Goal: Book appointment/travel/reservation

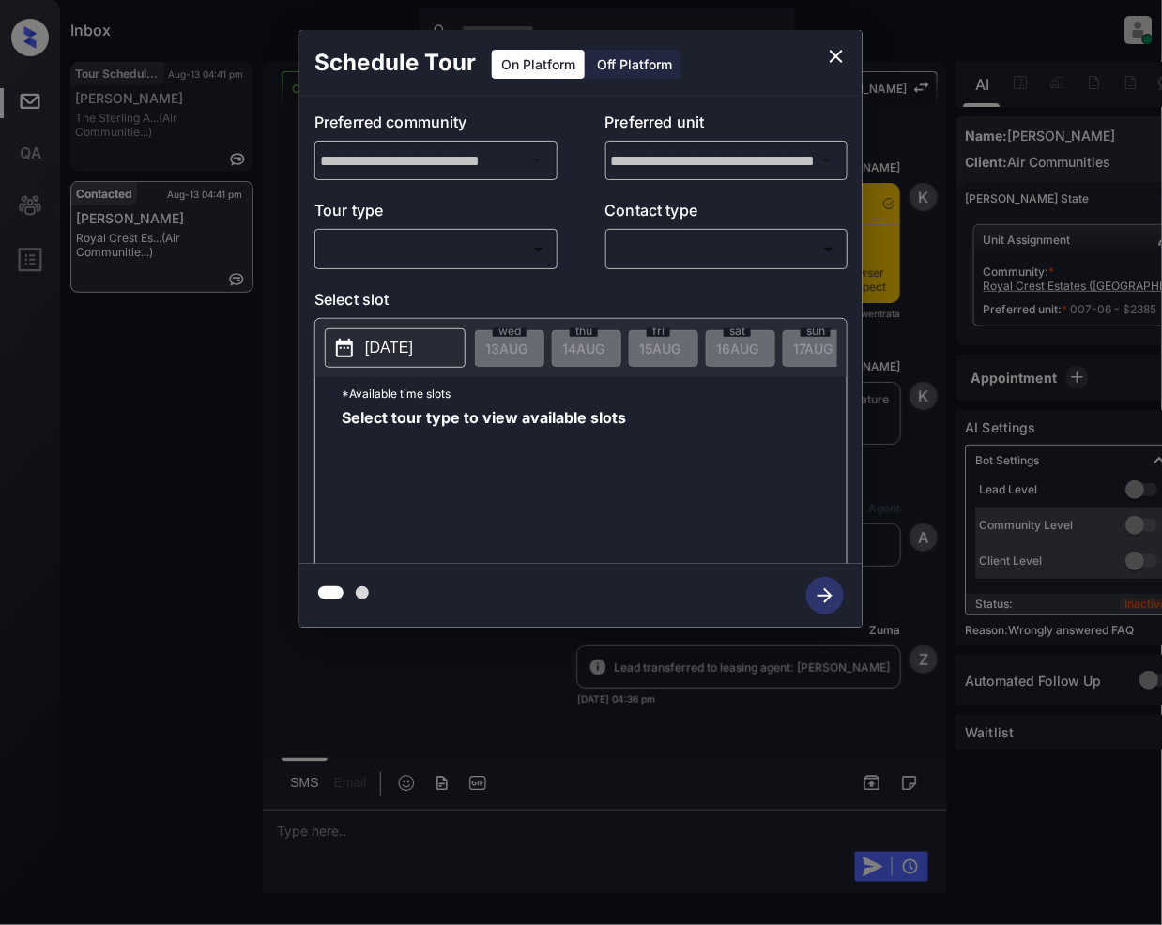
scroll to position [3930, 0]
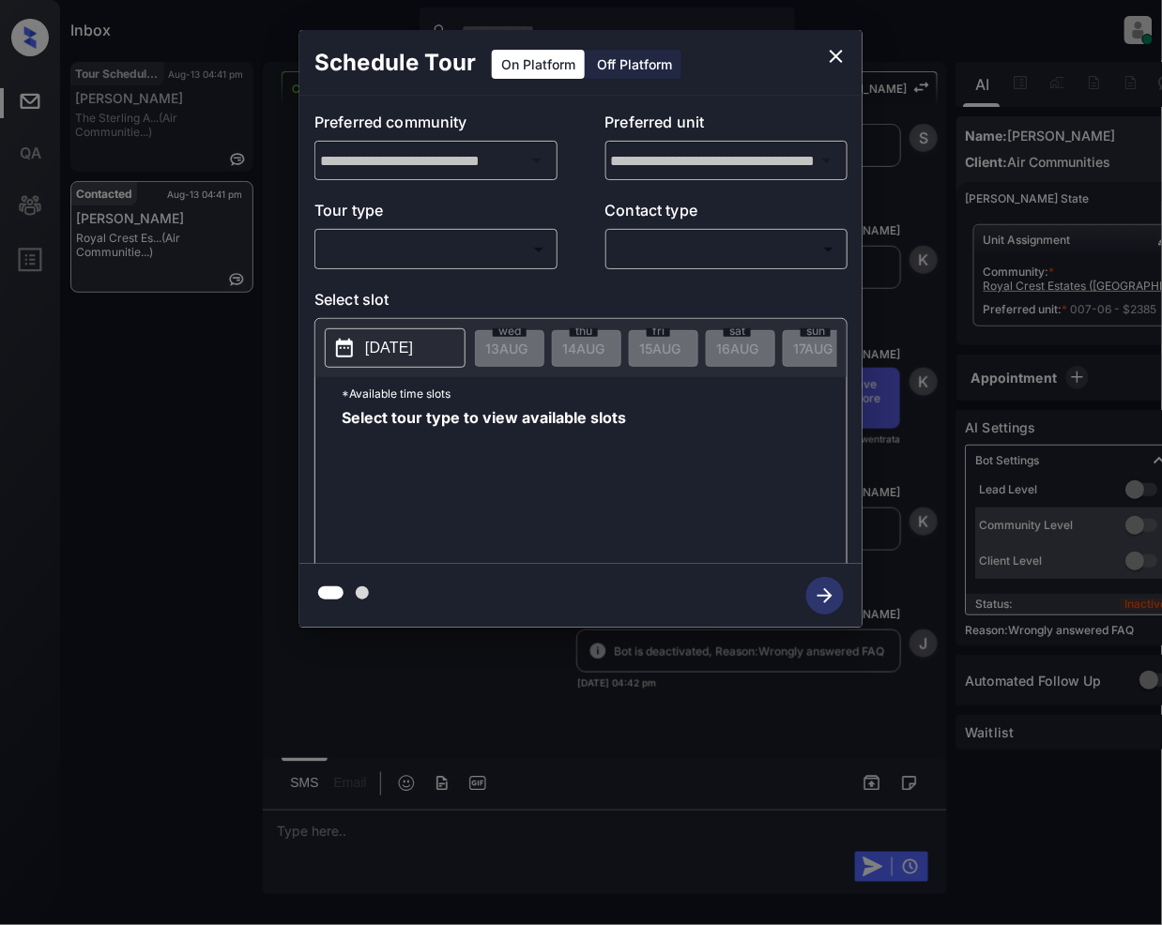
click at [479, 248] on body "Inbox [PERSON_NAME] Online Set yourself offline Set yourself on break Profile S…" at bounding box center [581, 462] width 1162 height 925
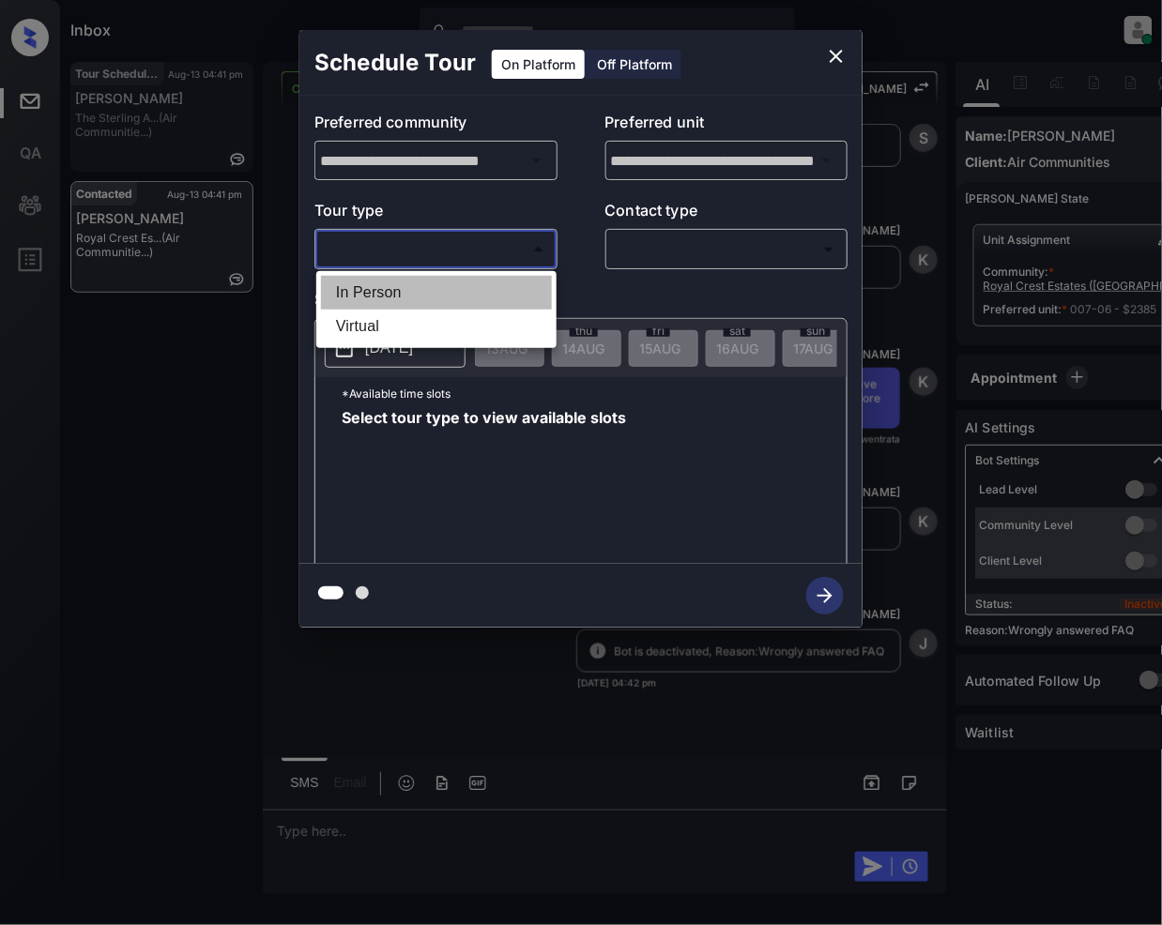
click at [422, 297] on li "In Person" at bounding box center [436, 293] width 231 height 34
type input "********"
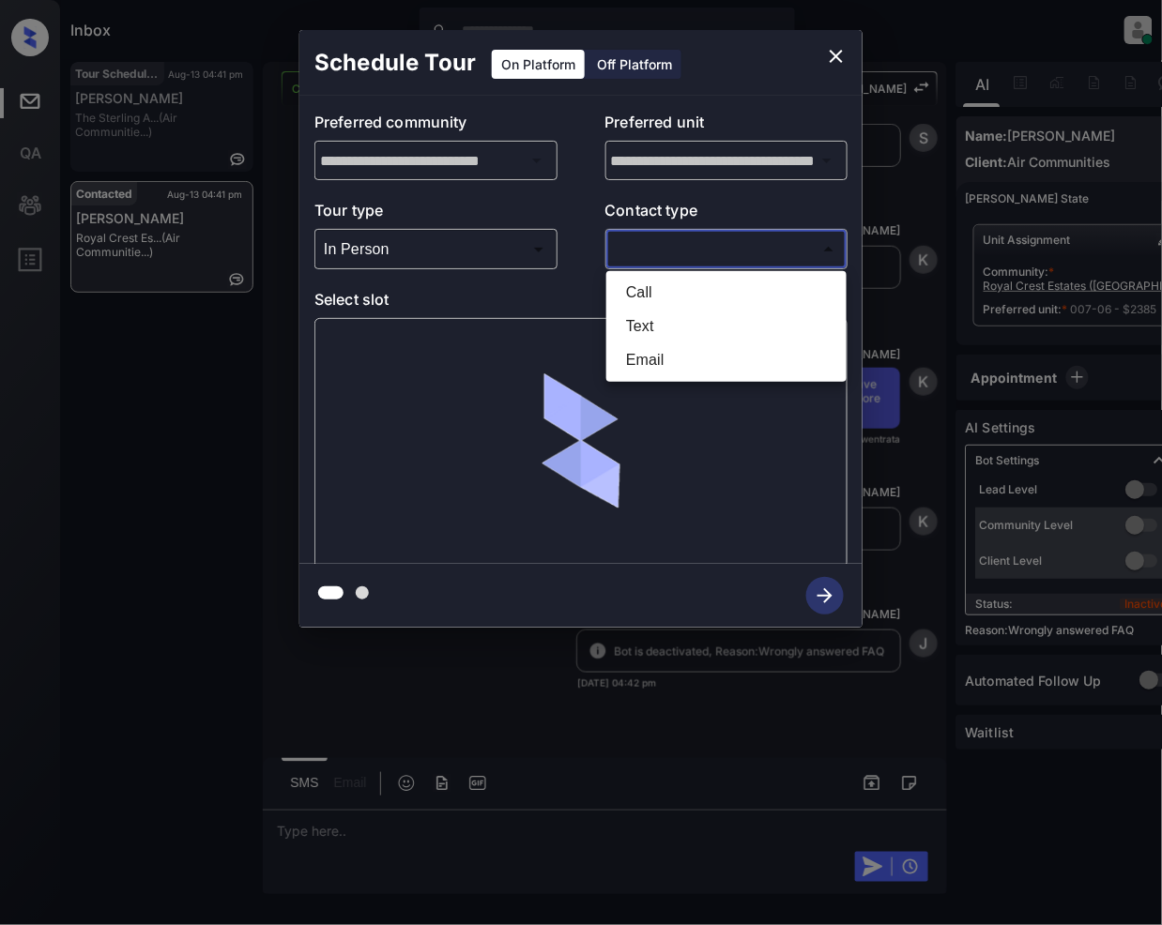
click at [688, 263] on body "Inbox [PERSON_NAME] Online Set yourself offline Set yourself on break Profile S…" at bounding box center [581, 462] width 1162 height 925
click at [654, 317] on li "Text" at bounding box center [726, 327] width 231 height 34
type input "****"
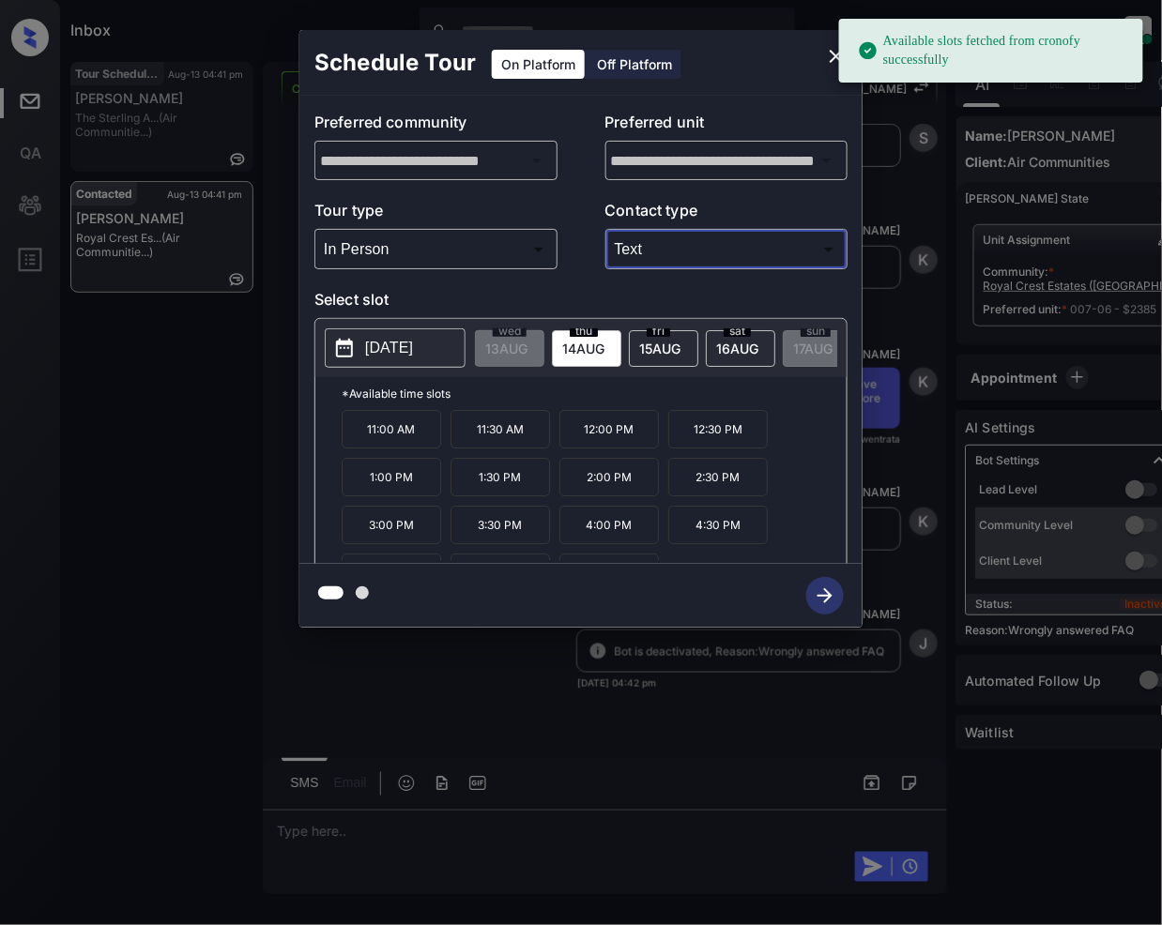
click at [527, 353] on span "[DATE]" at bounding box center [506, 349] width 42 height 16
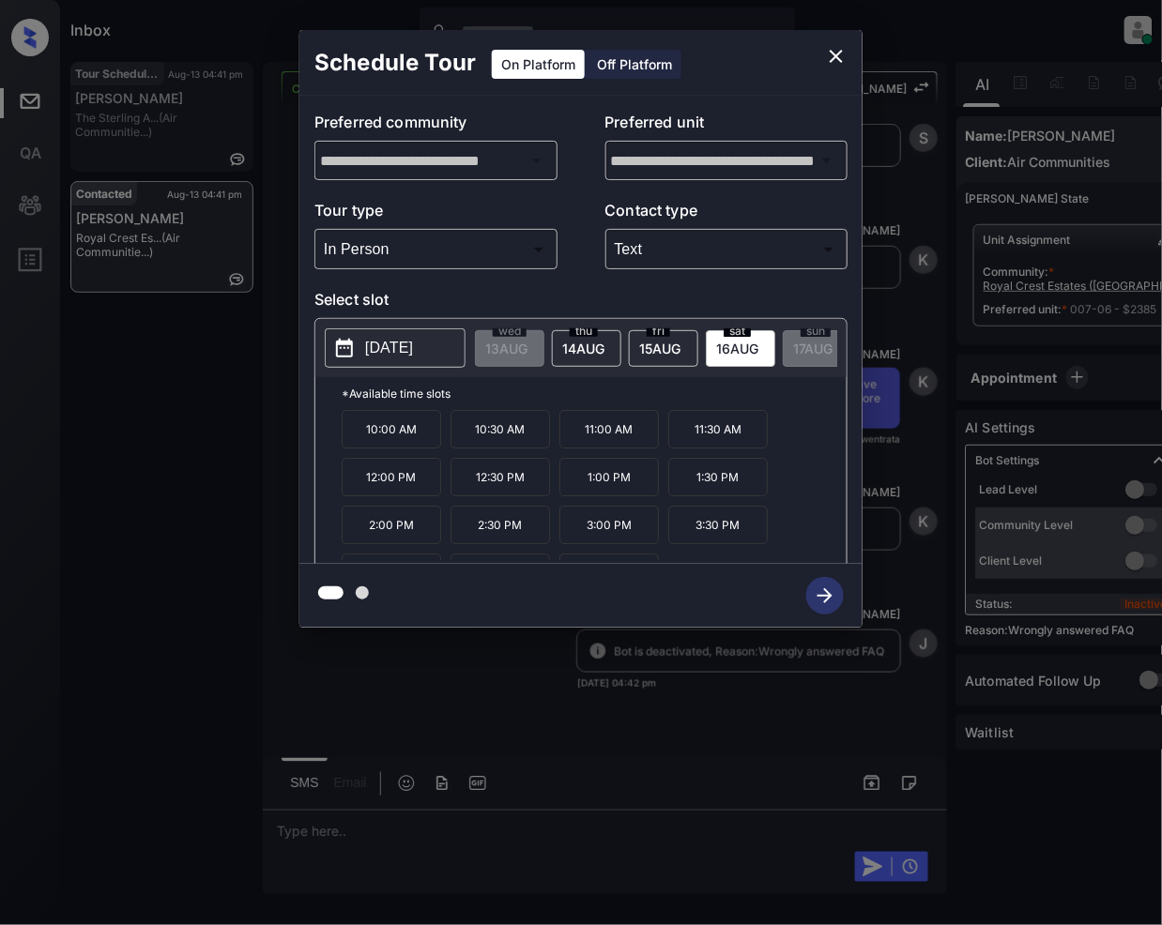
click at [831, 54] on icon "close" at bounding box center [836, 56] width 23 height 23
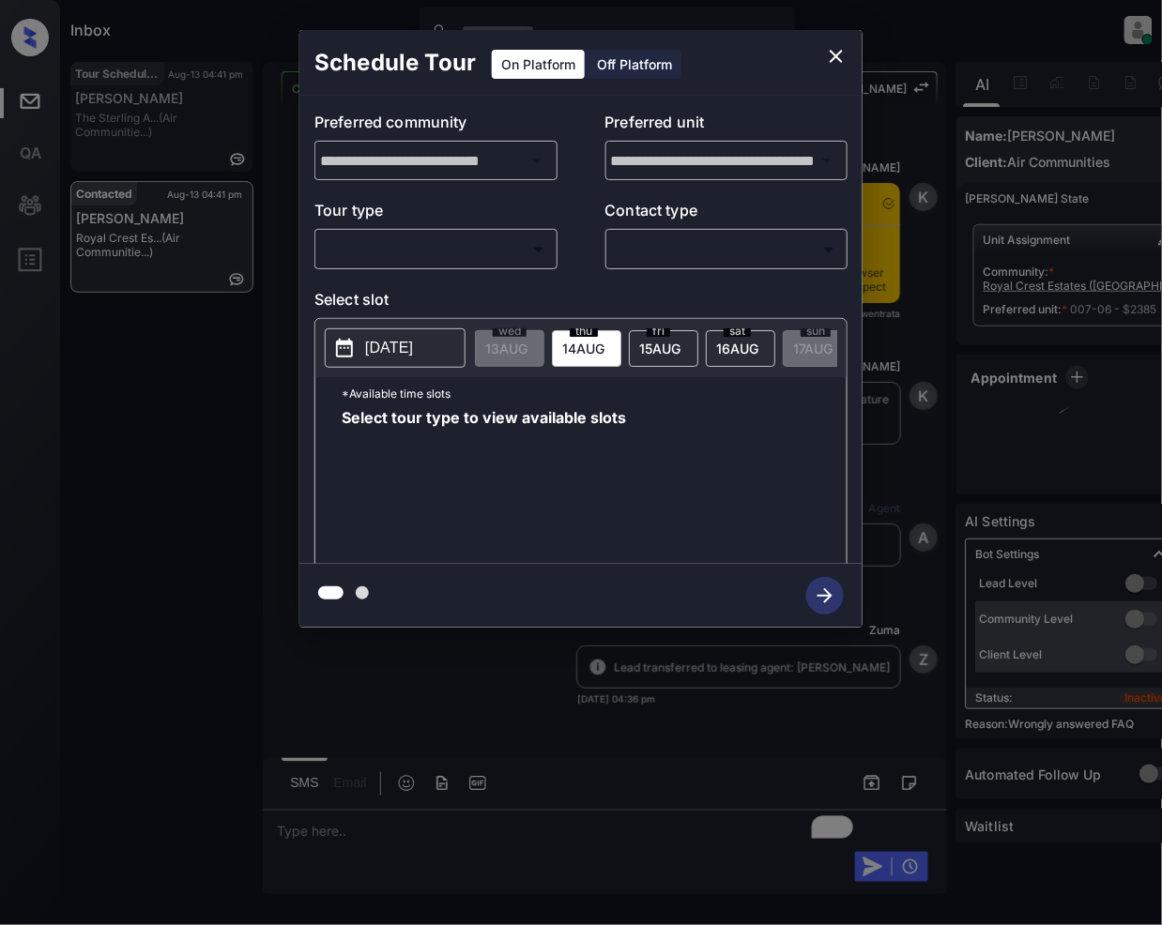
scroll to position [4291, 0]
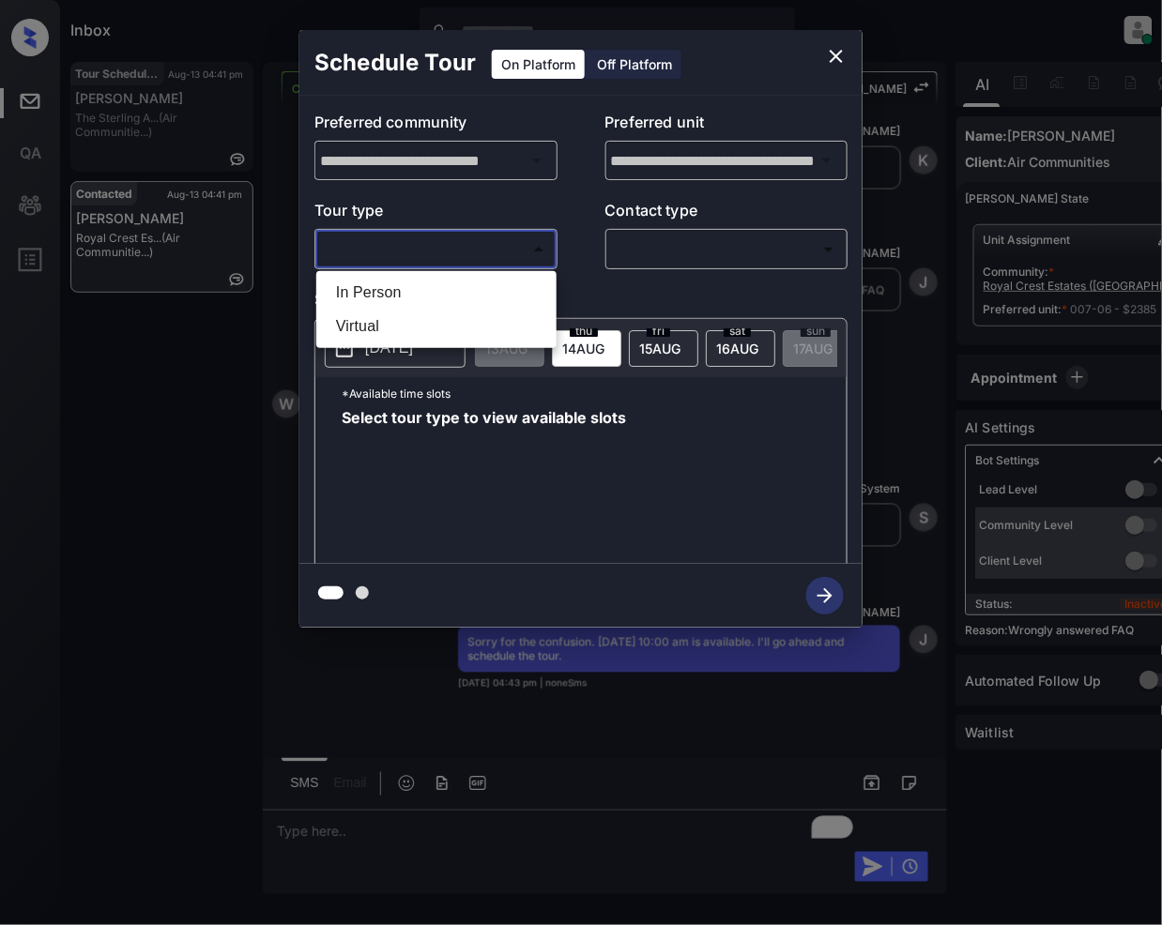
click at [417, 240] on body "Inbox [PERSON_NAME] Online Set yourself offline Set yourself on break Profile S…" at bounding box center [581, 462] width 1162 height 925
drag, startPoint x: 346, startPoint y: 286, endPoint x: 774, endPoint y: 251, distance: 429.3
click at [349, 287] on li "In Person" at bounding box center [436, 293] width 231 height 34
type input "********"
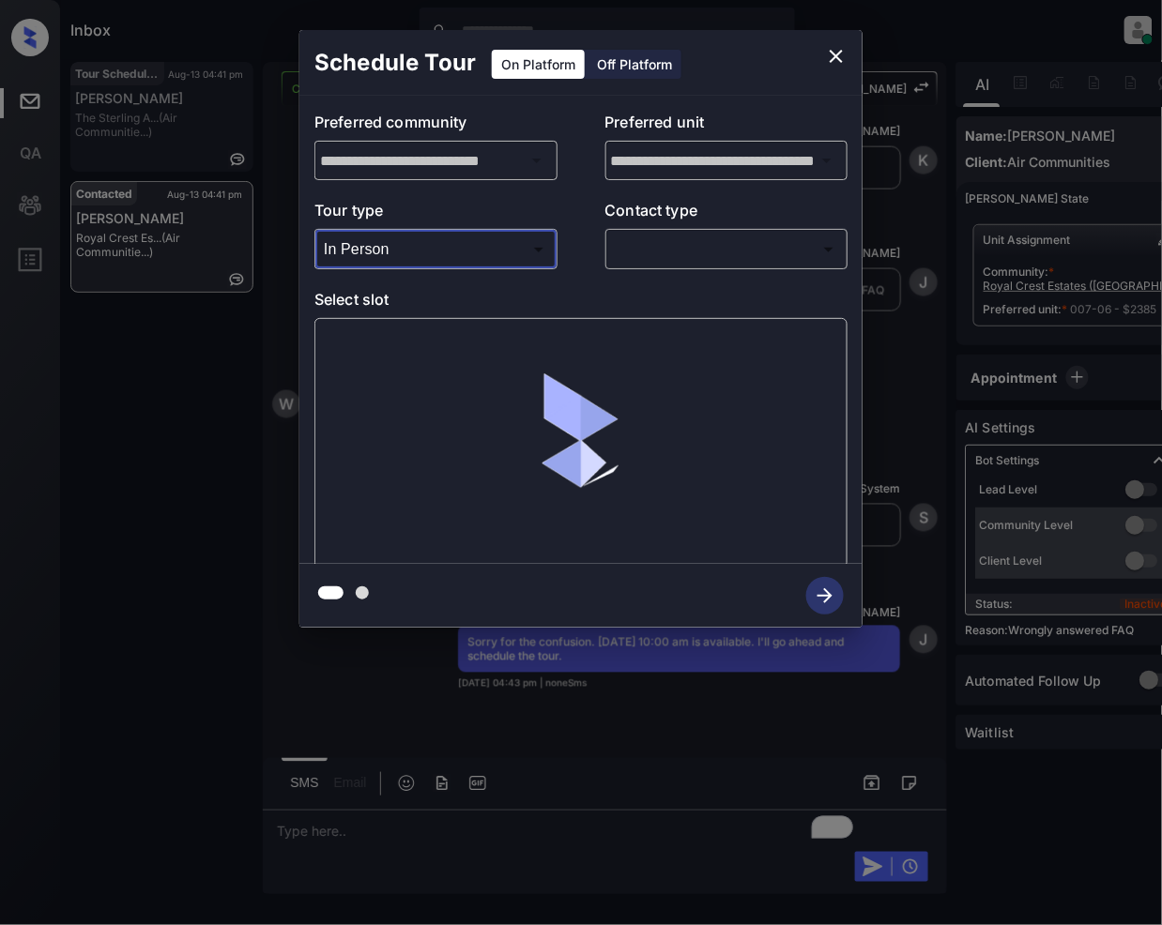
click at [703, 249] on body "Inbox [PERSON_NAME] Online Set yourself offline Set yourself on break Profile S…" at bounding box center [581, 462] width 1162 height 925
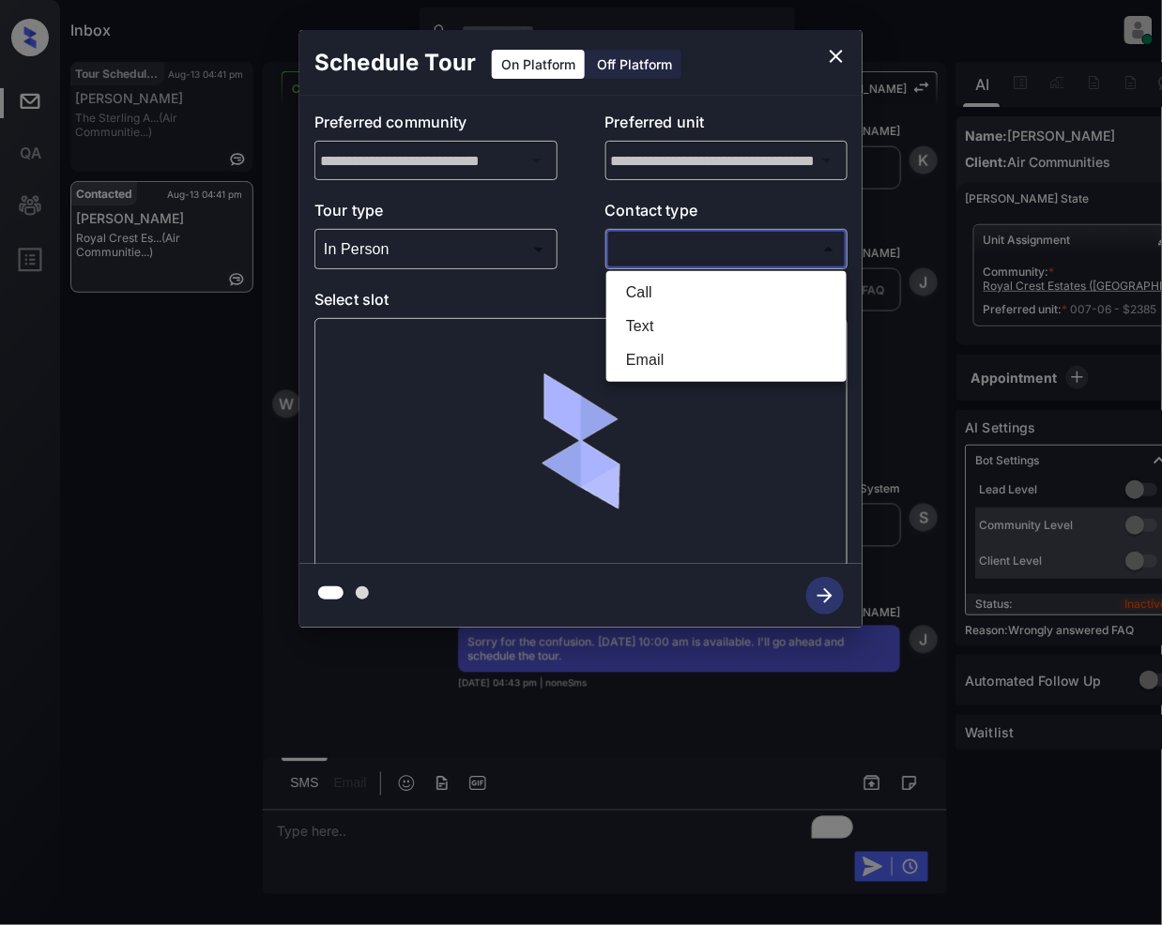
click at [655, 328] on li "Text" at bounding box center [726, 327] width 231 height 34
type input "****"
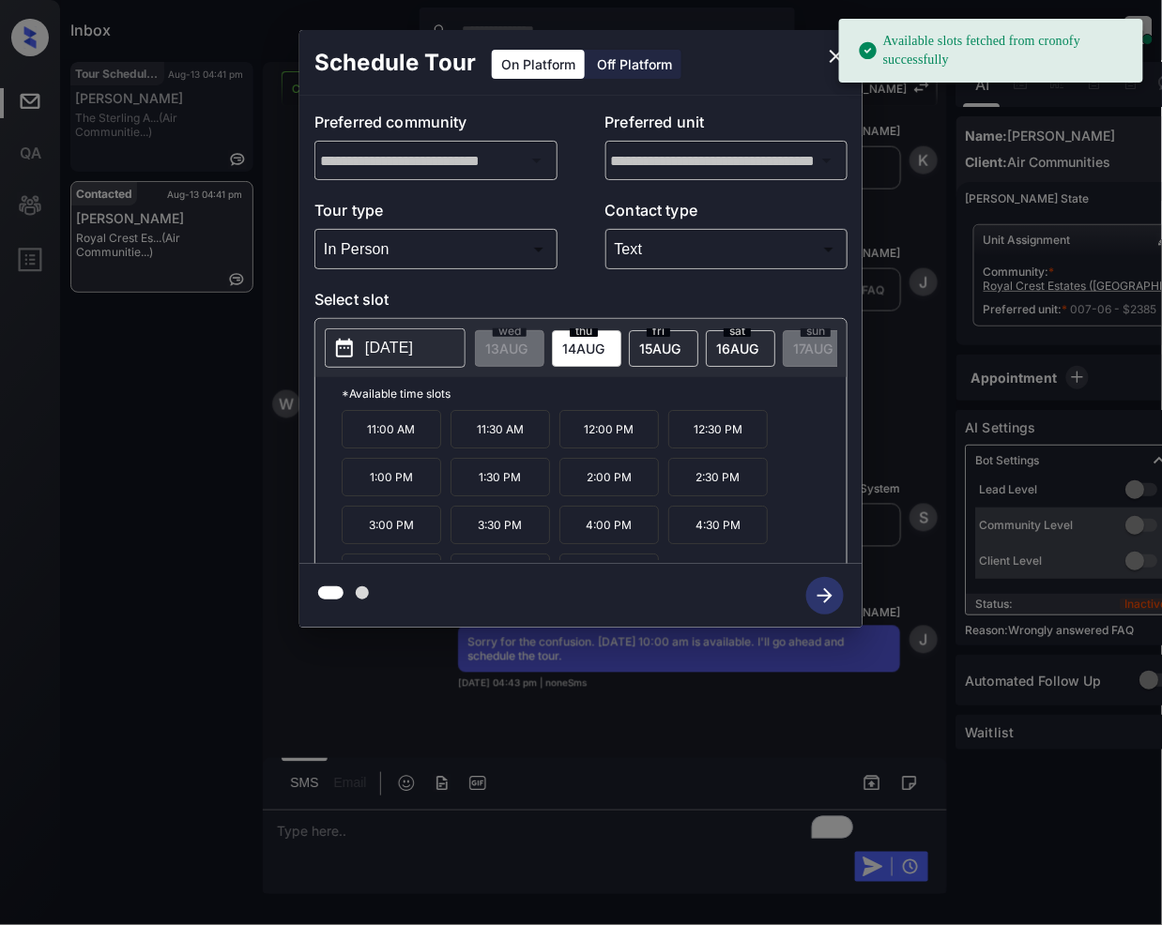
click at [527, 351] on span "[DATE]" at bounding box center [506, 349] width 42 height 16
click at [403, 449] on p "10:00 AM" at bounding box center [391, 429] width 99 height 38
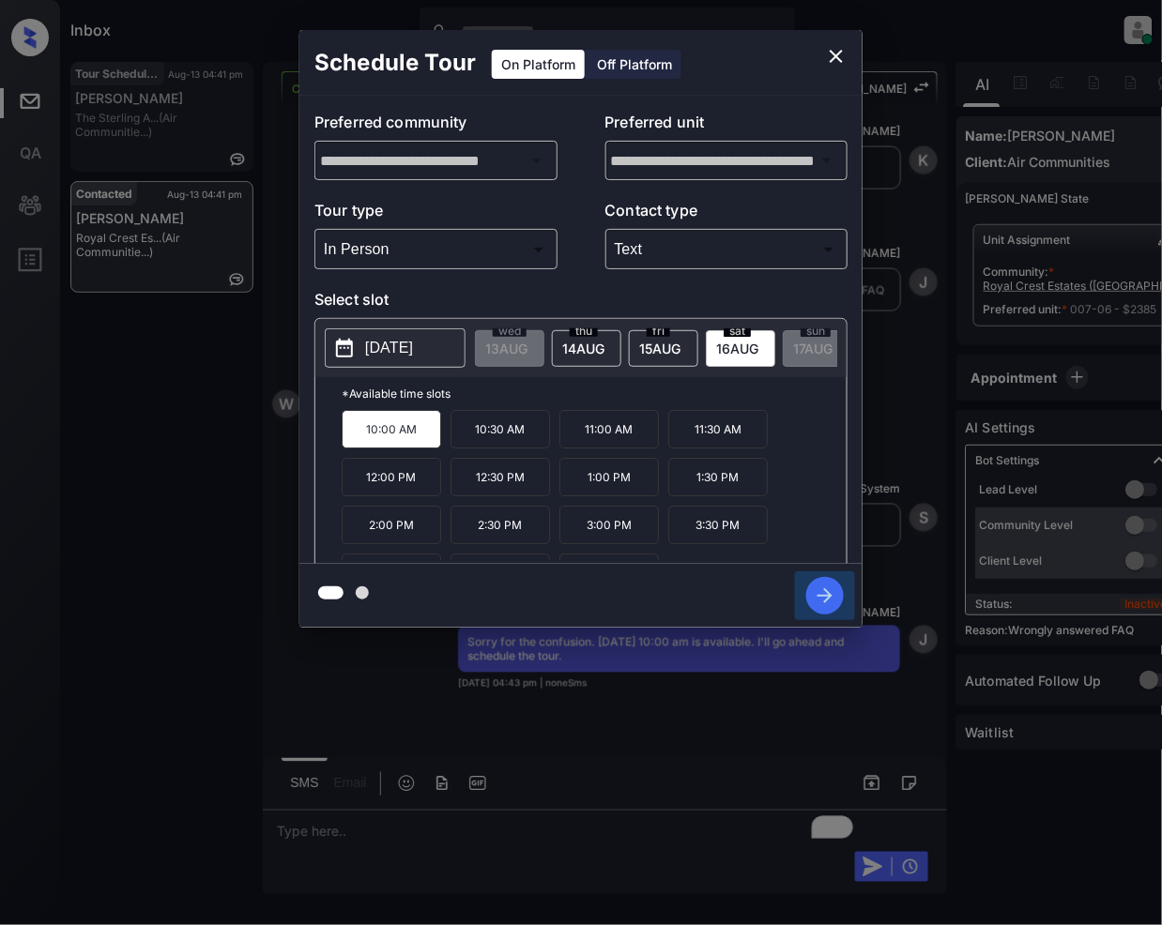
click at [837, 604] on icon "button" at bounding box center [825, 596] width 38 height 38
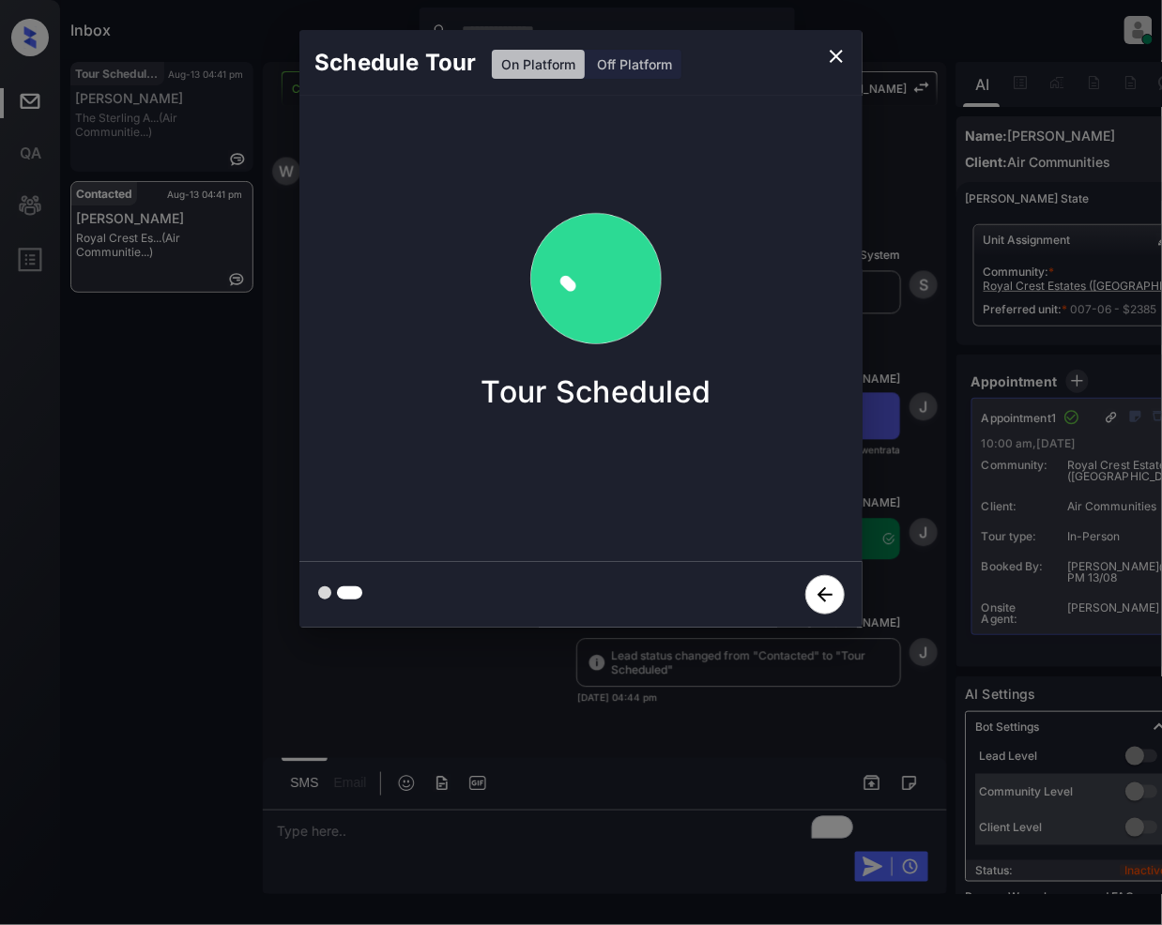
scroll to position [4539, 0]
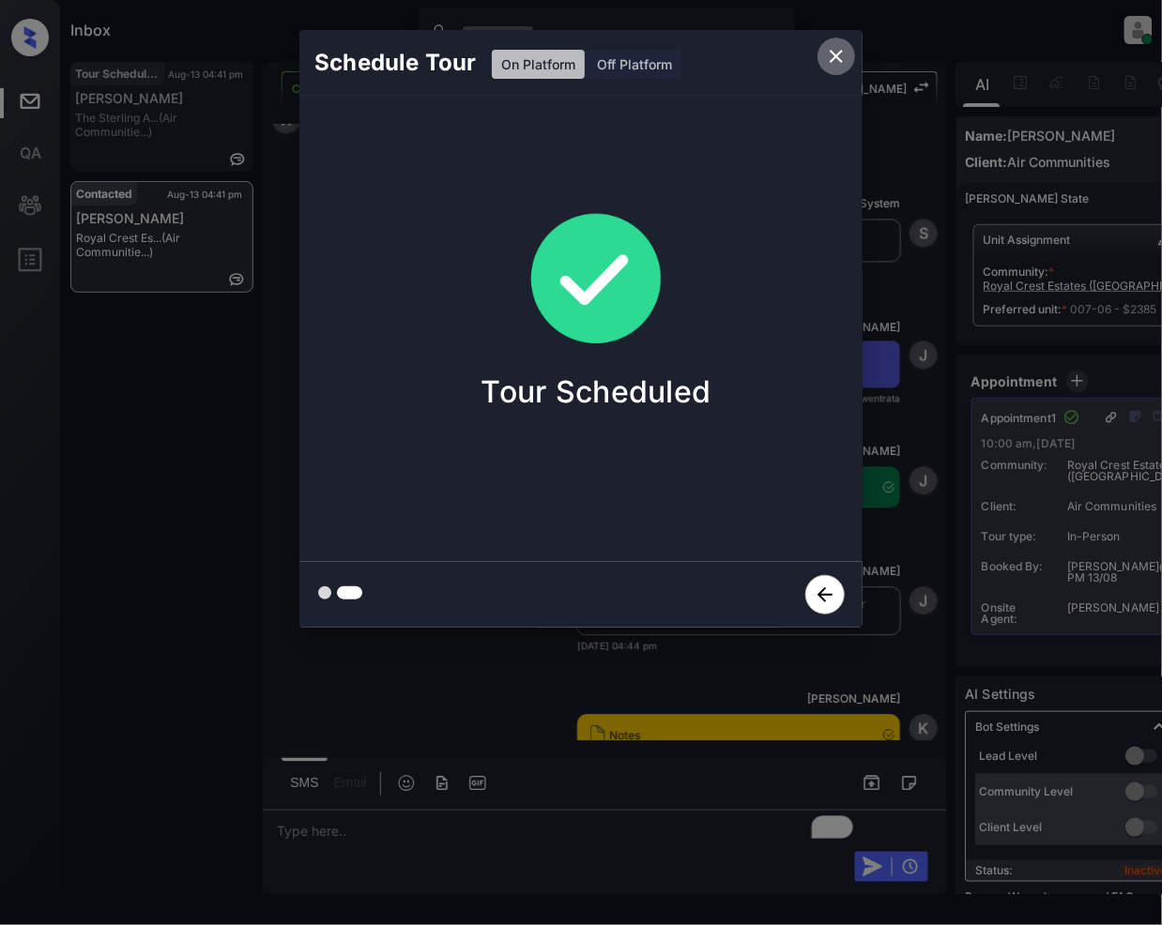
click at [835, 57] on icon "close" at bounding box center [836, 56] width 13 height 13
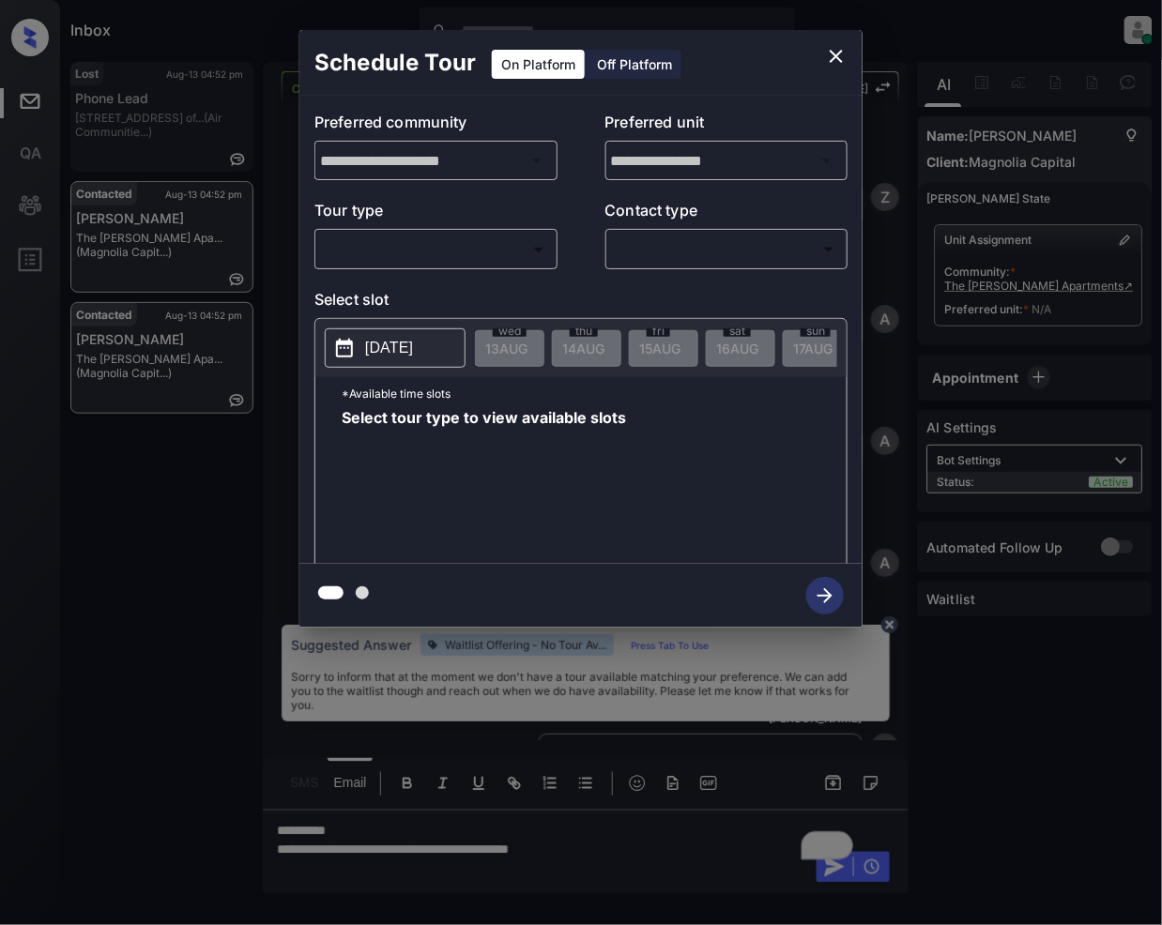
scroll to position [1713, 0]
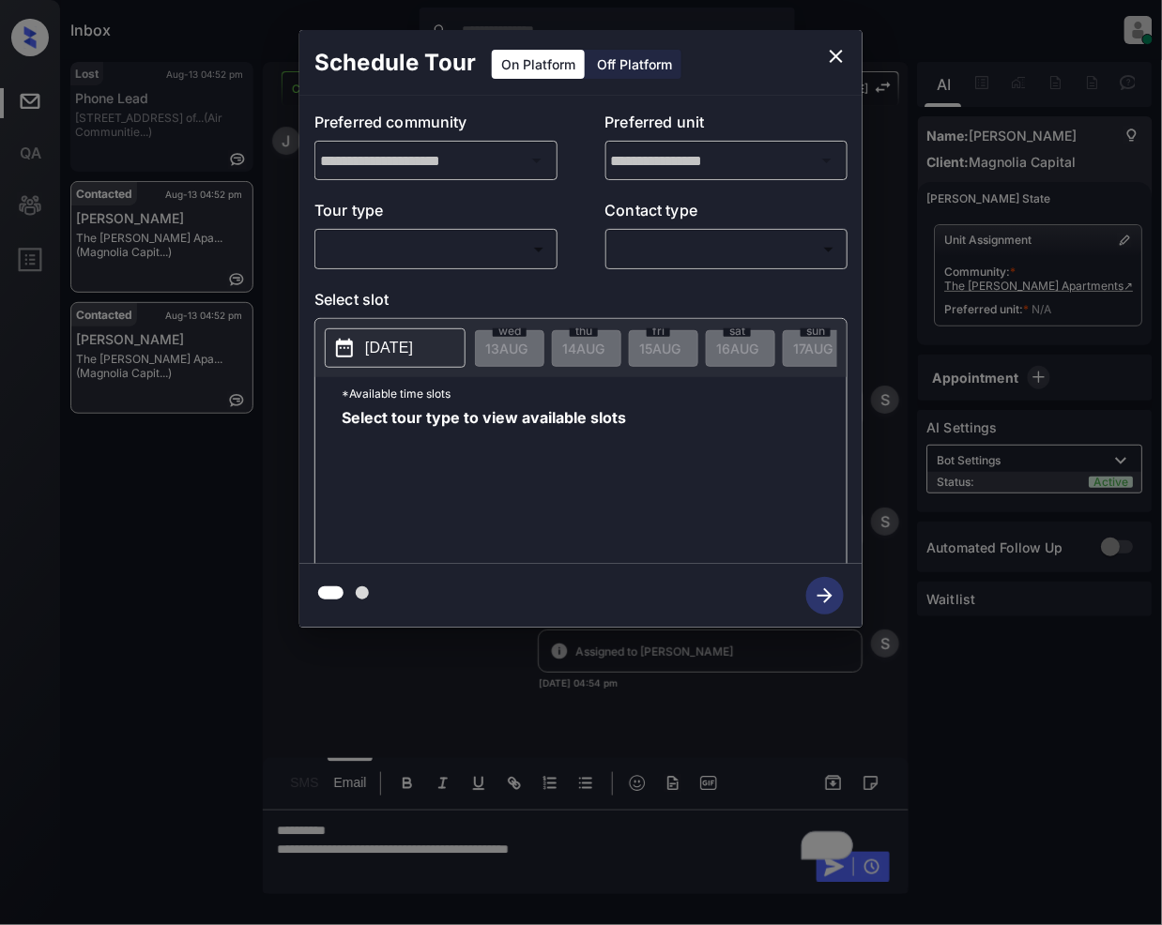
click at [466, 251] on body "Inbox [PERSON_NAME] Online Set yourself offline Set yourself on break Profile S…" at bounding box center [581, 462] width 1162 height 925
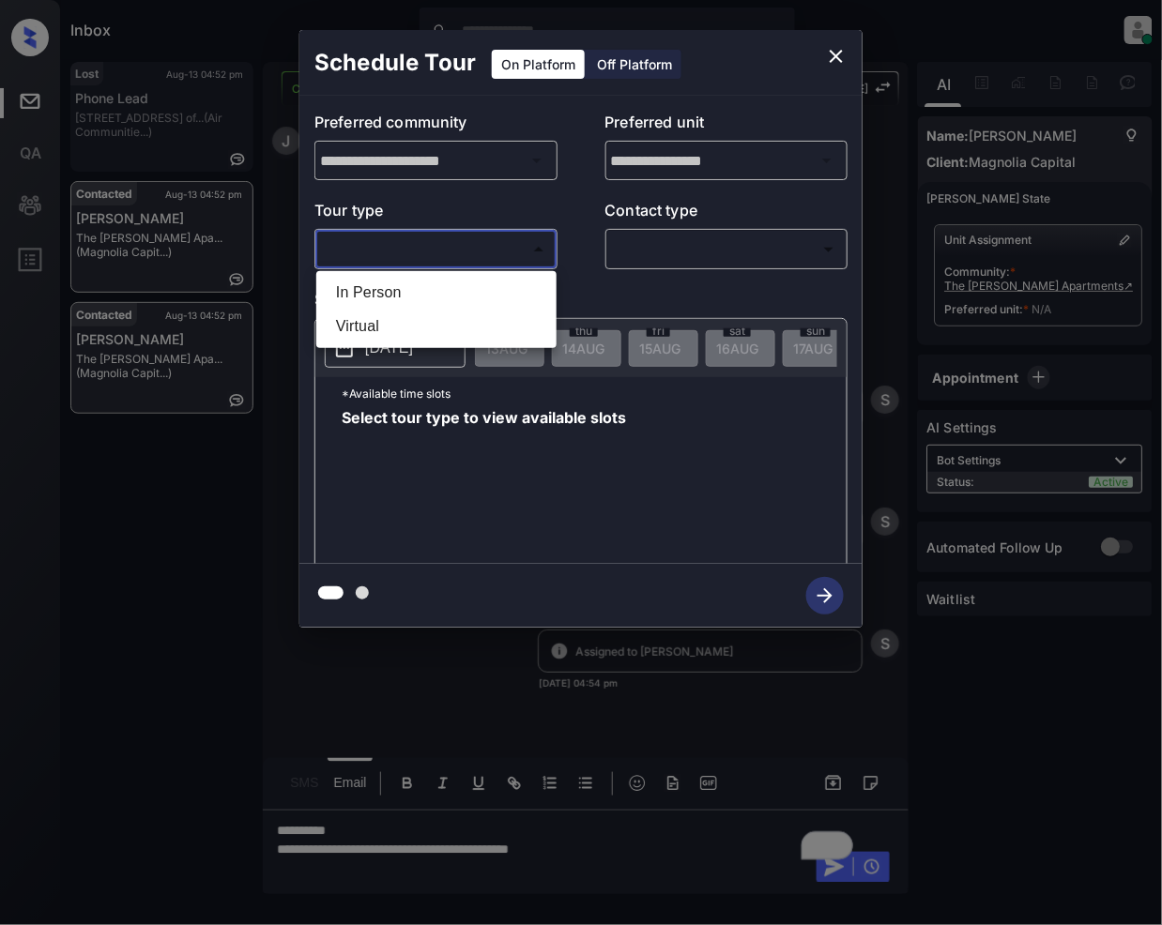
drag, startPoint x: 414, startPoint y: 295, endPoint x: 619, endPoint y: 294, distance: 205.5
click at [418, 297] on li "In Person" at bounding box center [436, 293] width 231 height 34
type input "********"
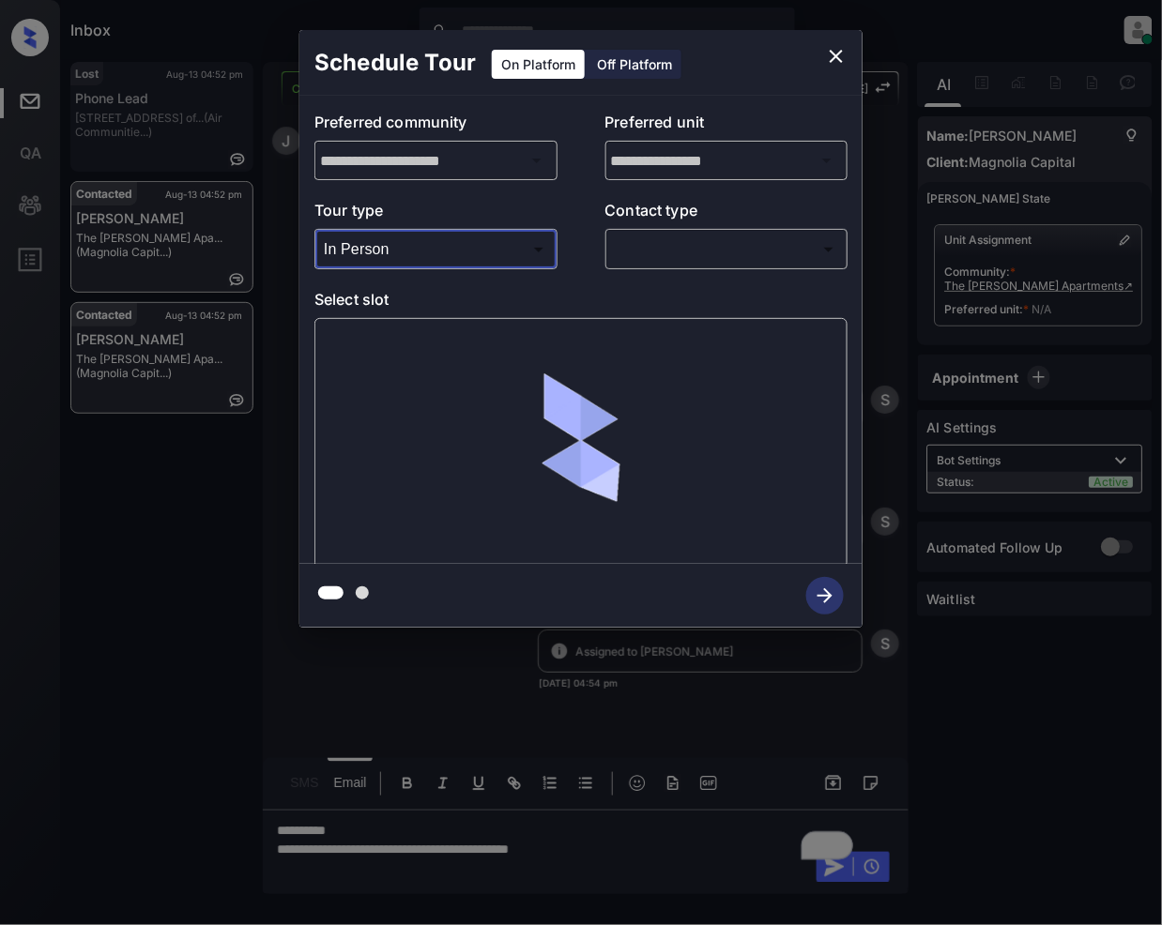
click at [678, 248] on body "Inbox [PERSON_NAME] Online Set yourself offline Set yourself on break Profile S…" at bounding box center [581, 462] width 1162 height 925
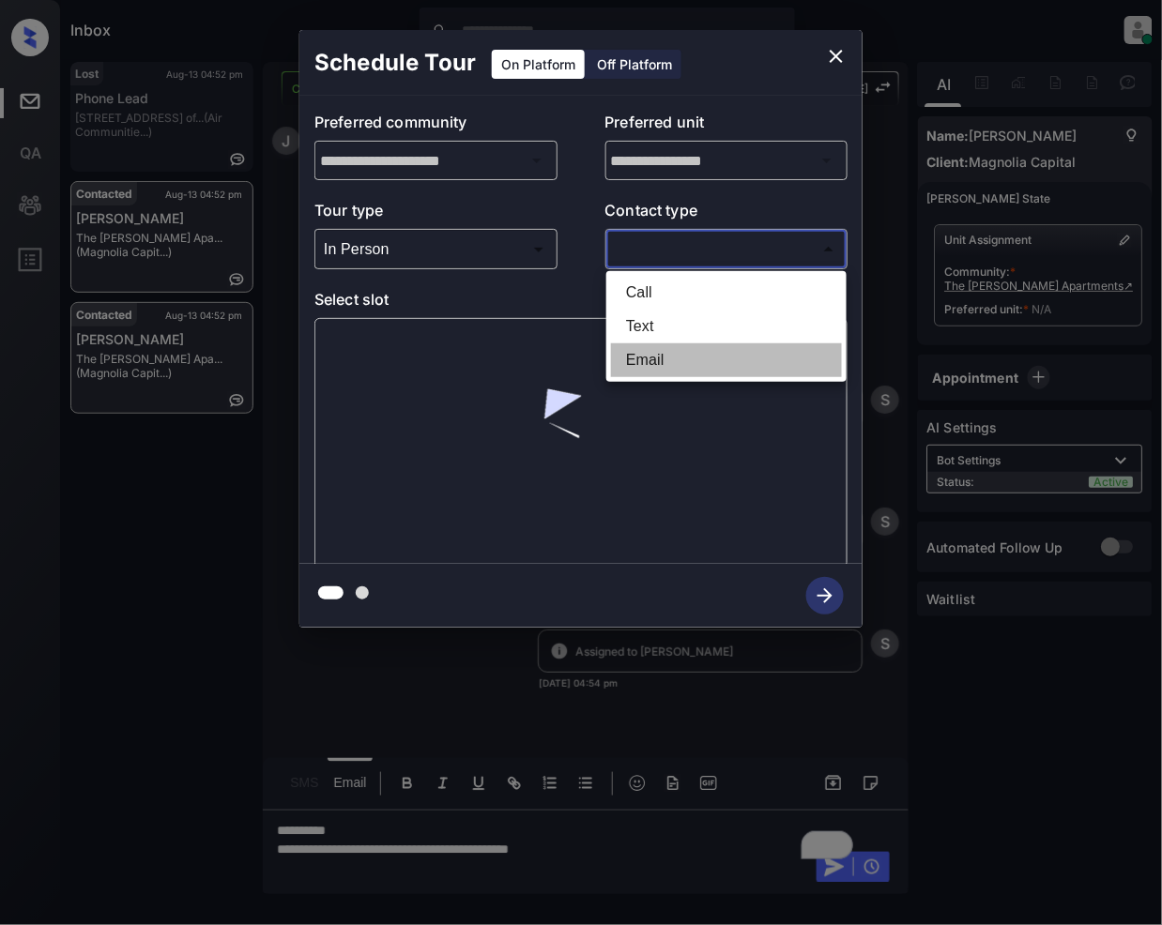
click at [644, 350] on li "Email" at bounding box center [726, 360] width 231 height 34
type input "*****"
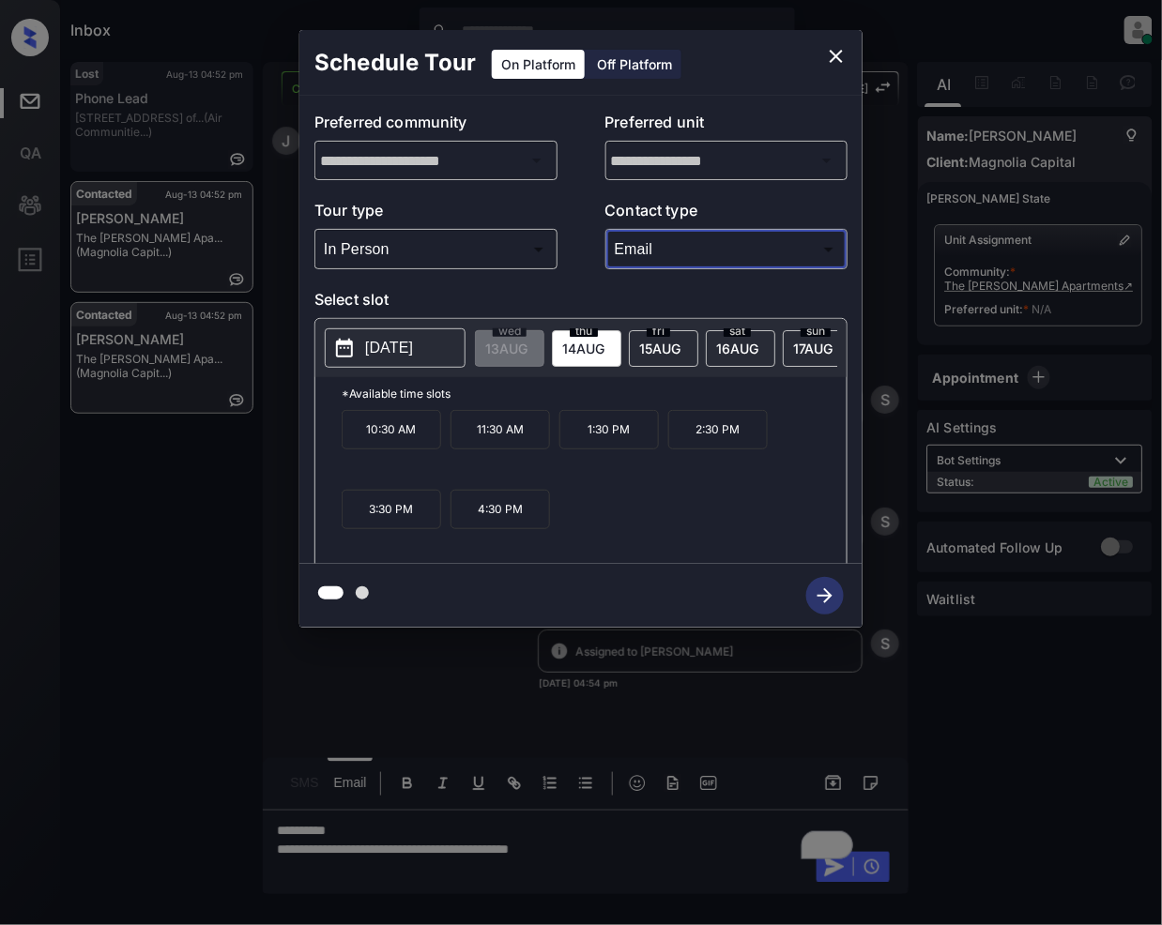
click at [833, 54] on icon "close" at bounding box center [836, 56] width 23 height 23
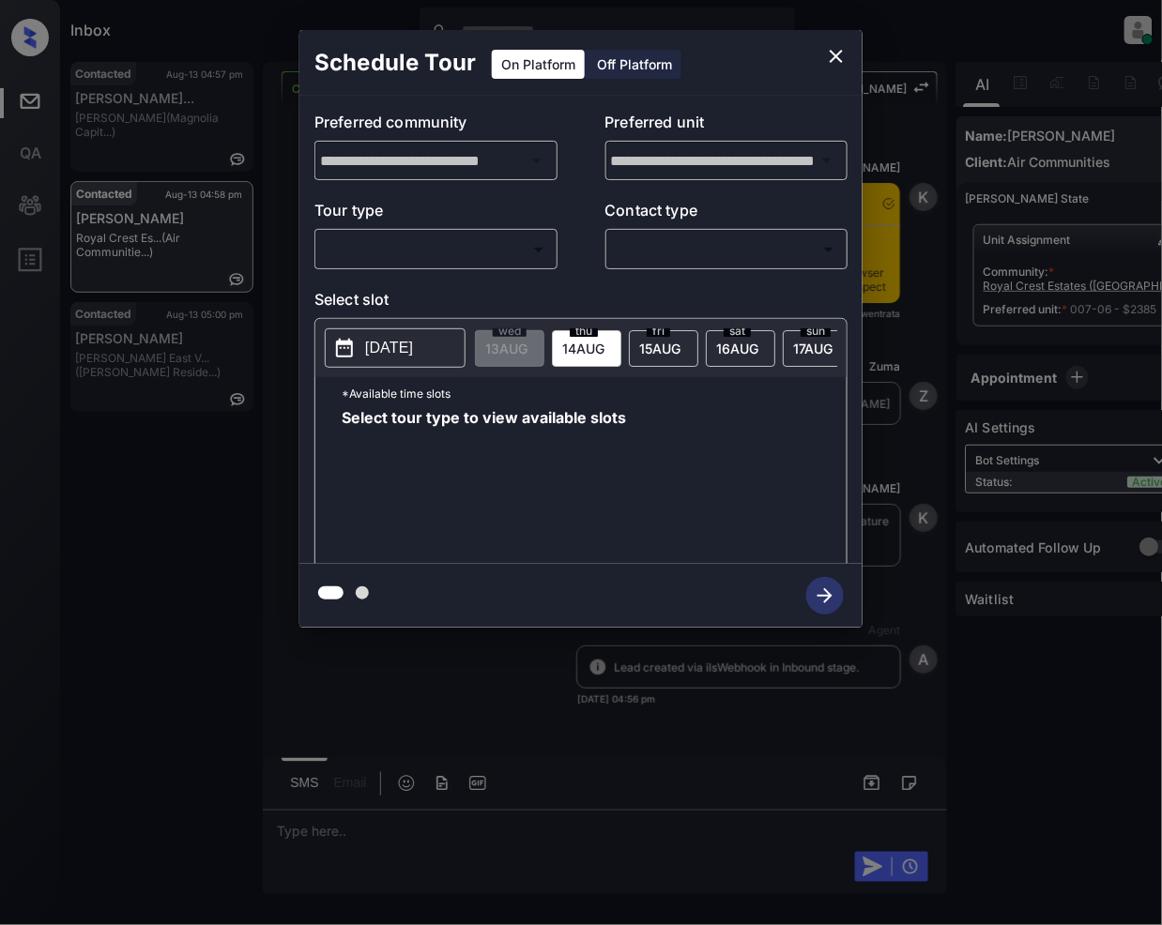
scroll to position [2318, 0]
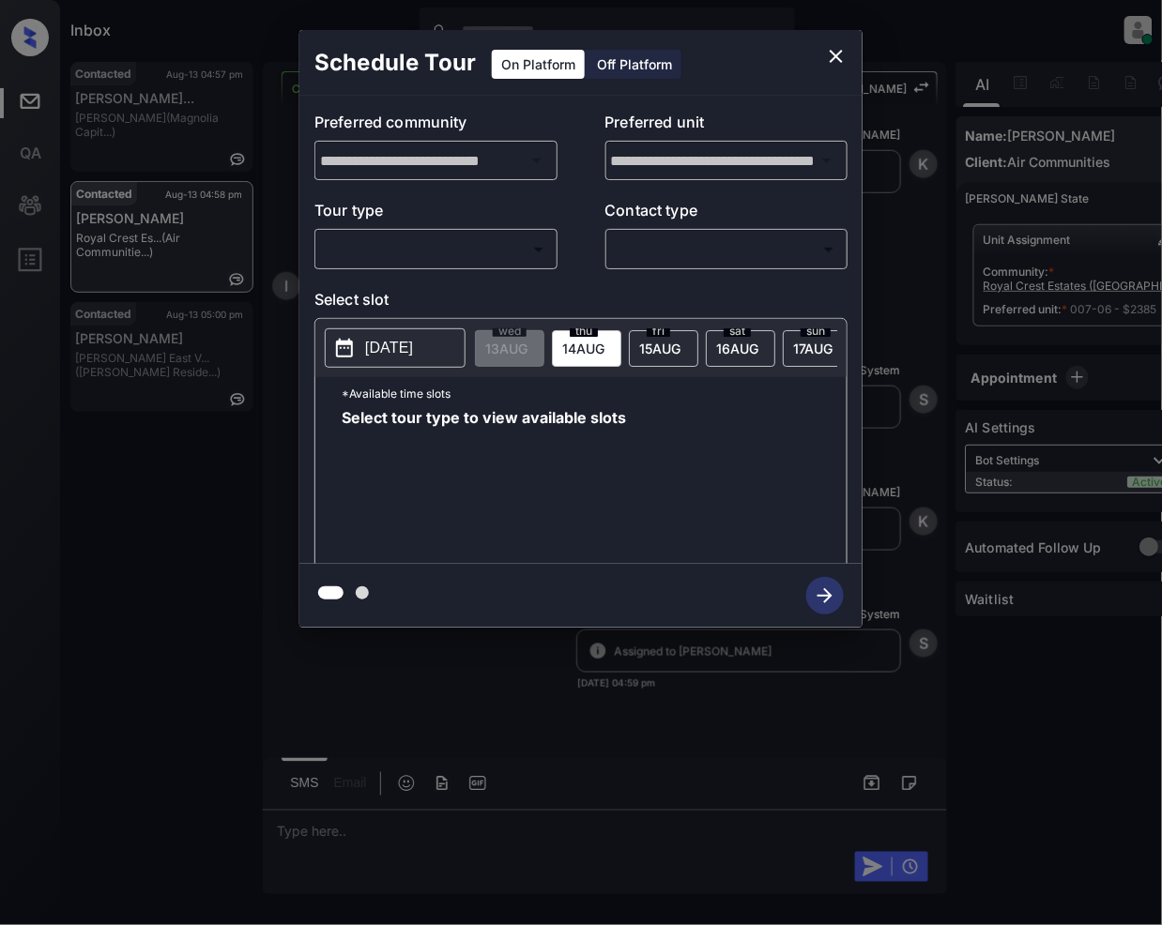
click at [466, 249] on body "Inbox Jeramie Castro Online Set yourself offline Set yourself on break Profile …" at bounding box center [581, 462] width 1162 height 925
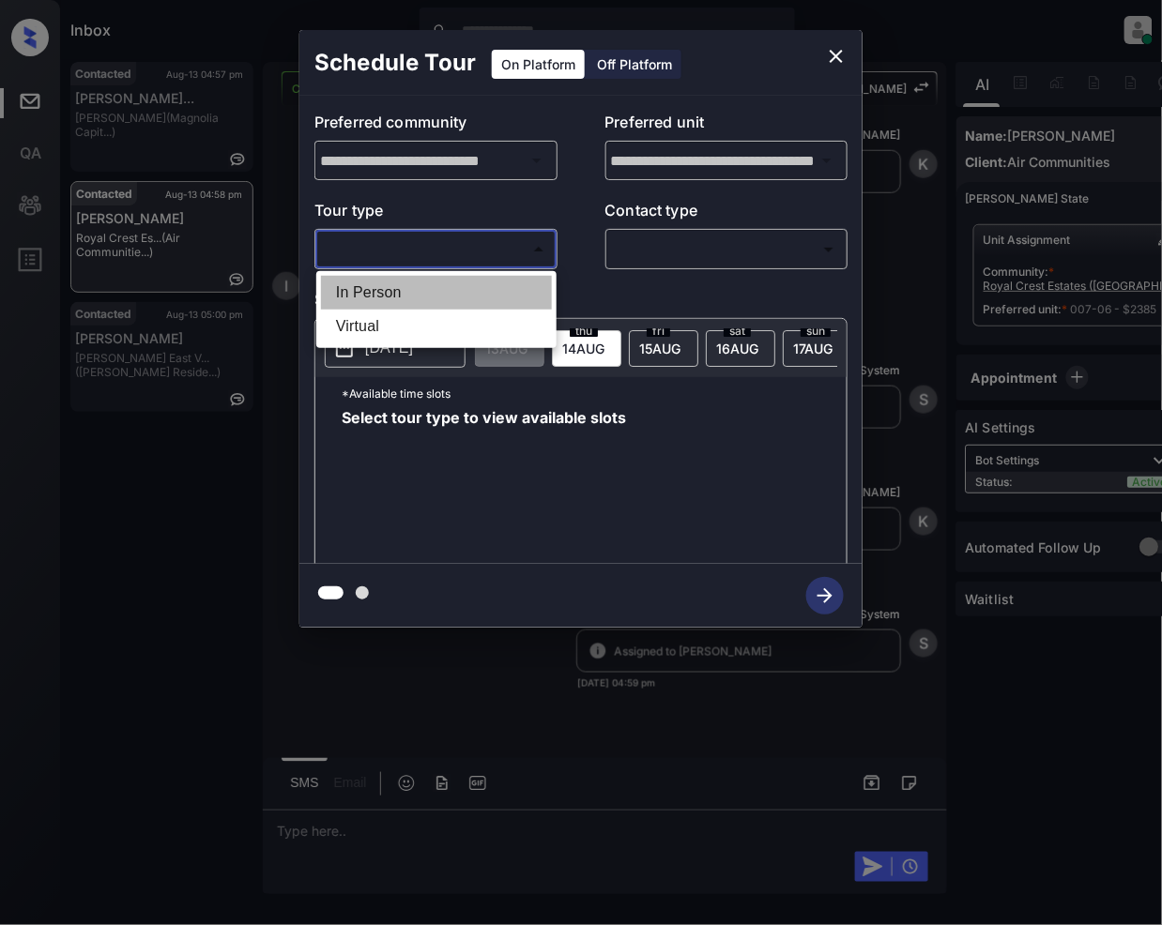
click at [414, 290] on li "In Person" at bounding box center [436, 293] width 231 height 34
type input "********"
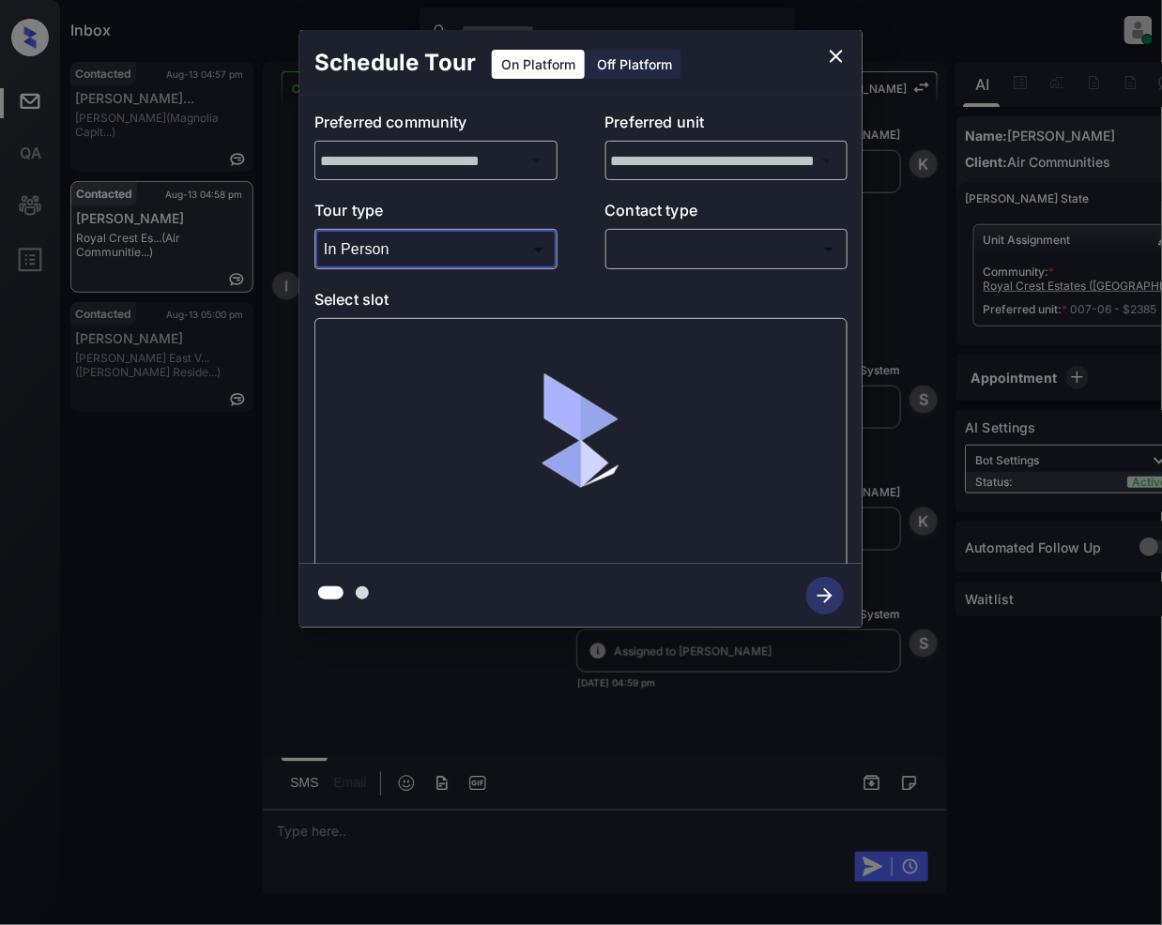
click at [662, 250] on body "Inbox Jeramie Castro Online Set yourself offline Set yourself on break Profile …" at bounding box center [581, 462] width 1162 height 925
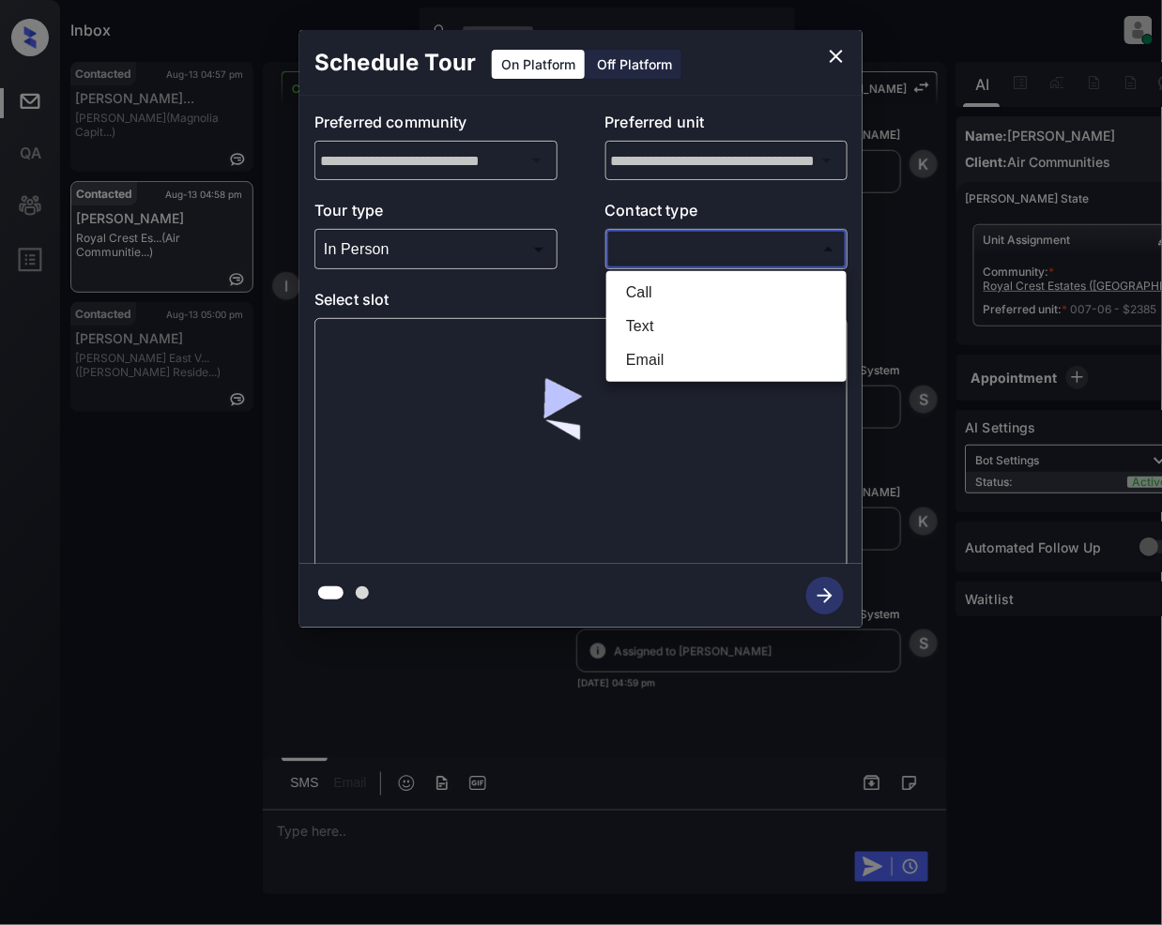
drag, startPoint x: 654, startPoint y: 330, endPoint x: 736, endPoint y: 465, distance: 157.9
click at [654, 328] on li "Text" at bounding box center [726, 327] width 231 height 34
type input "****"
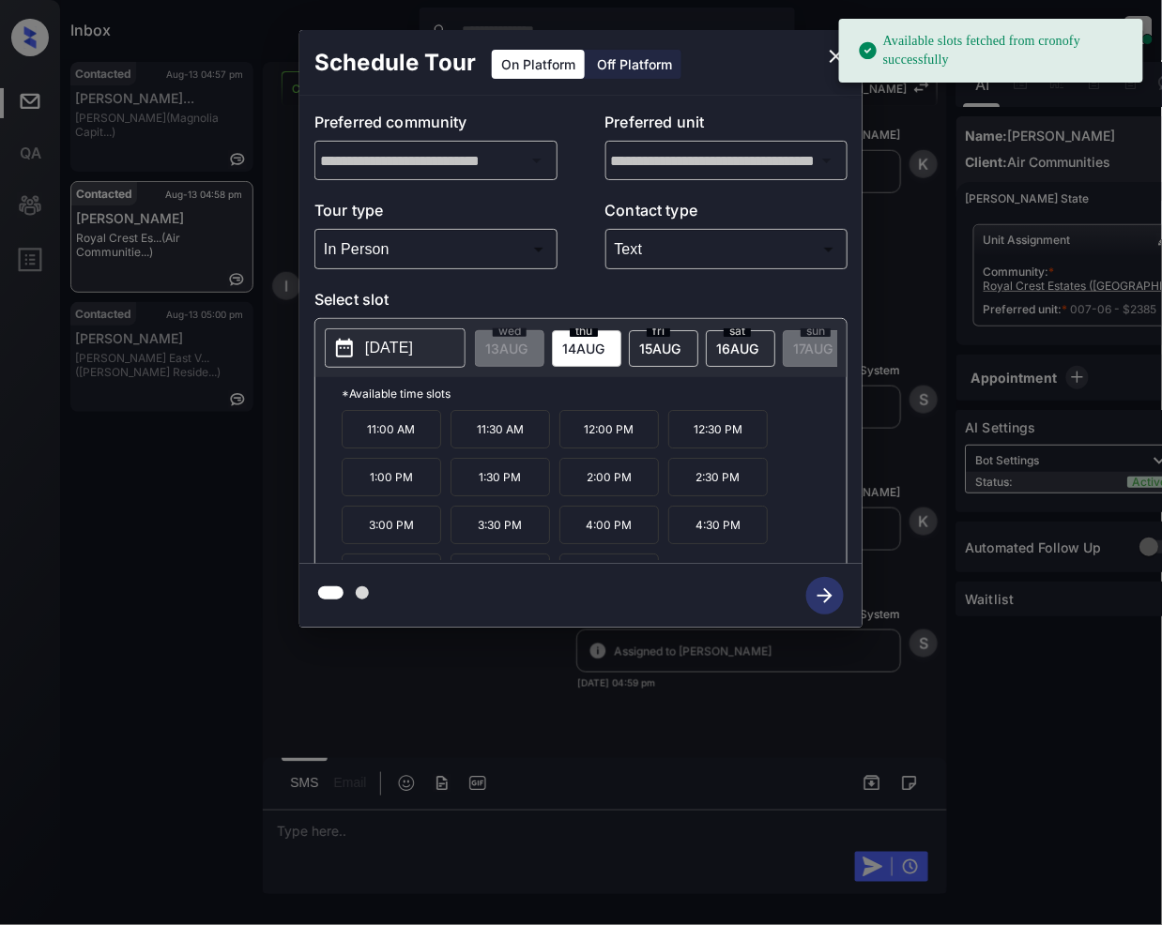
click at [527, 343] on span "16 AUG" at bounding box center [506, 349] width 42 height 16
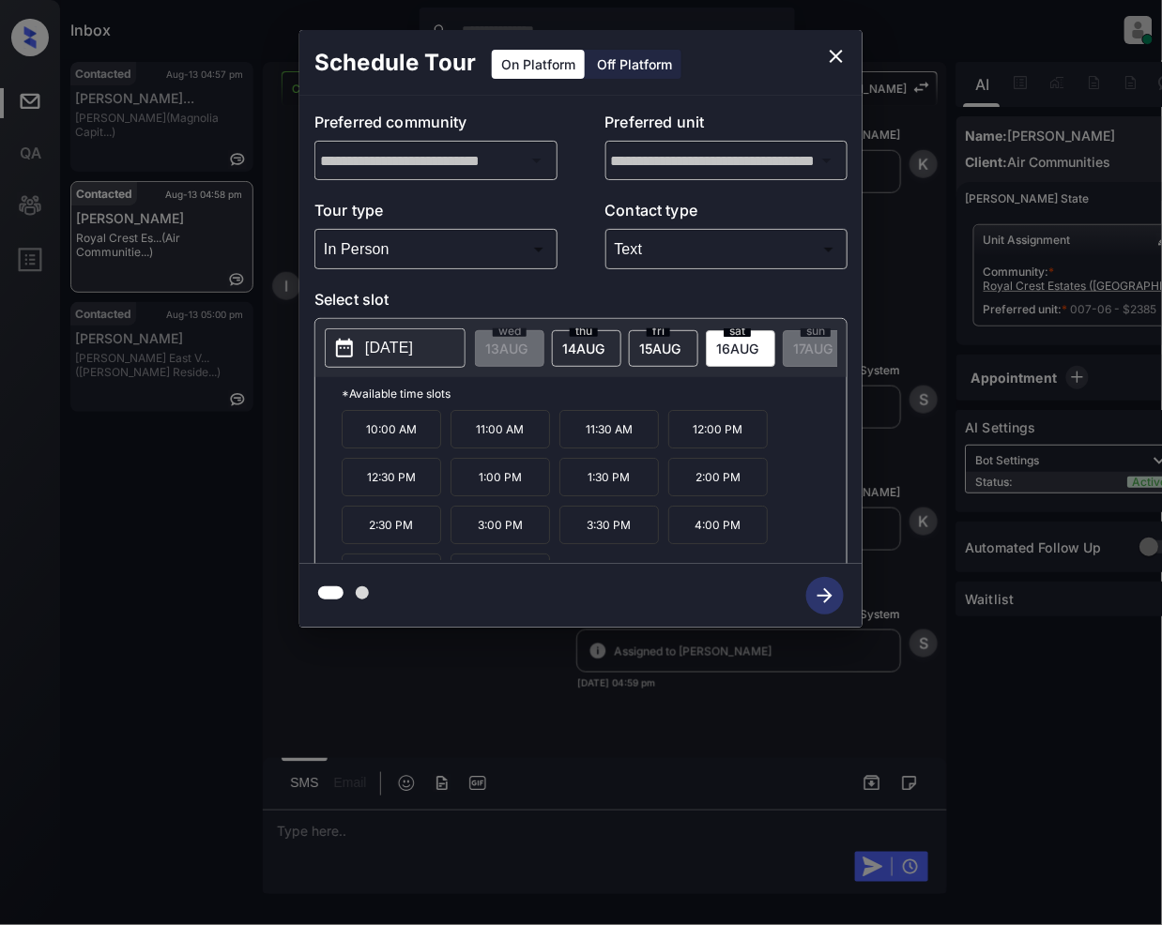
click at [837, 62] on icon "close" at bounding box center [836, 56] width 23 height 23
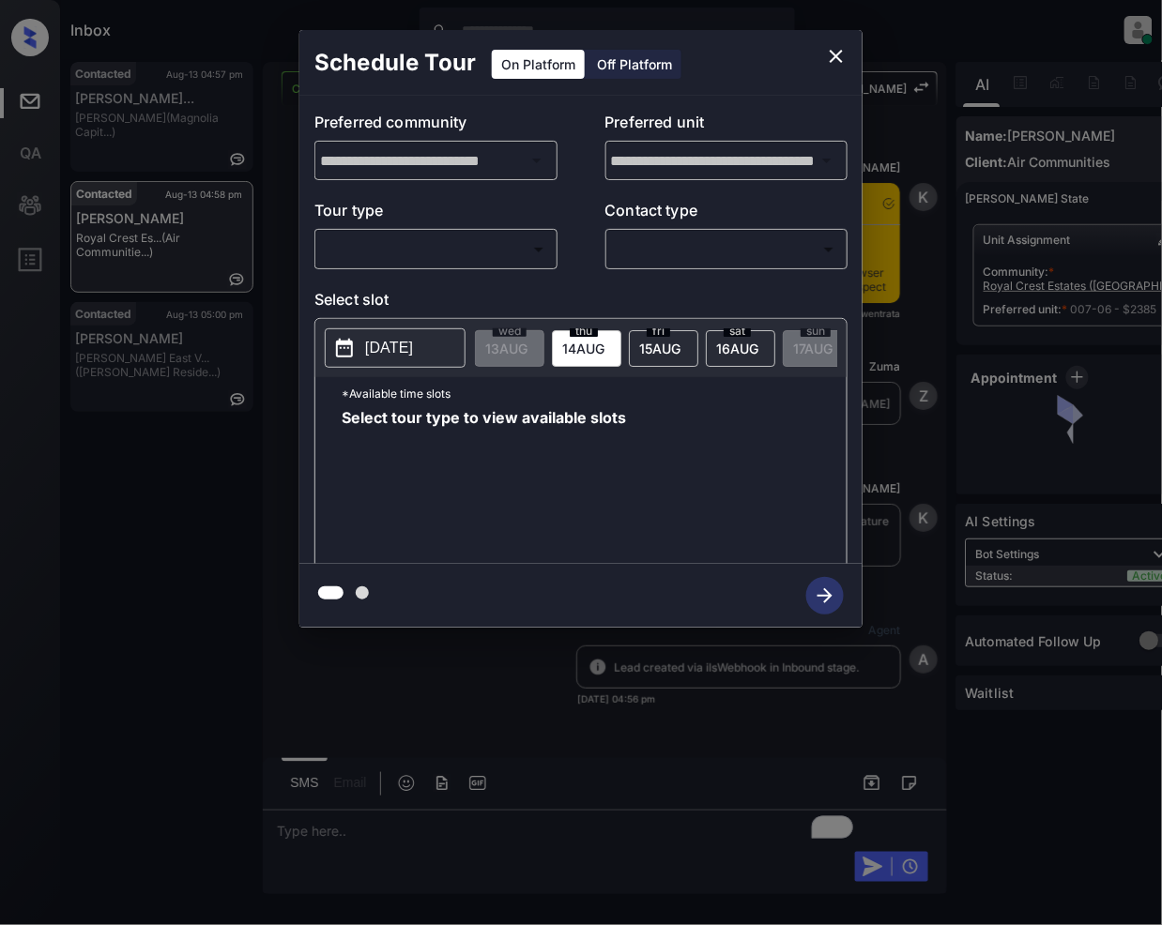
scroll to position [2444, 0]
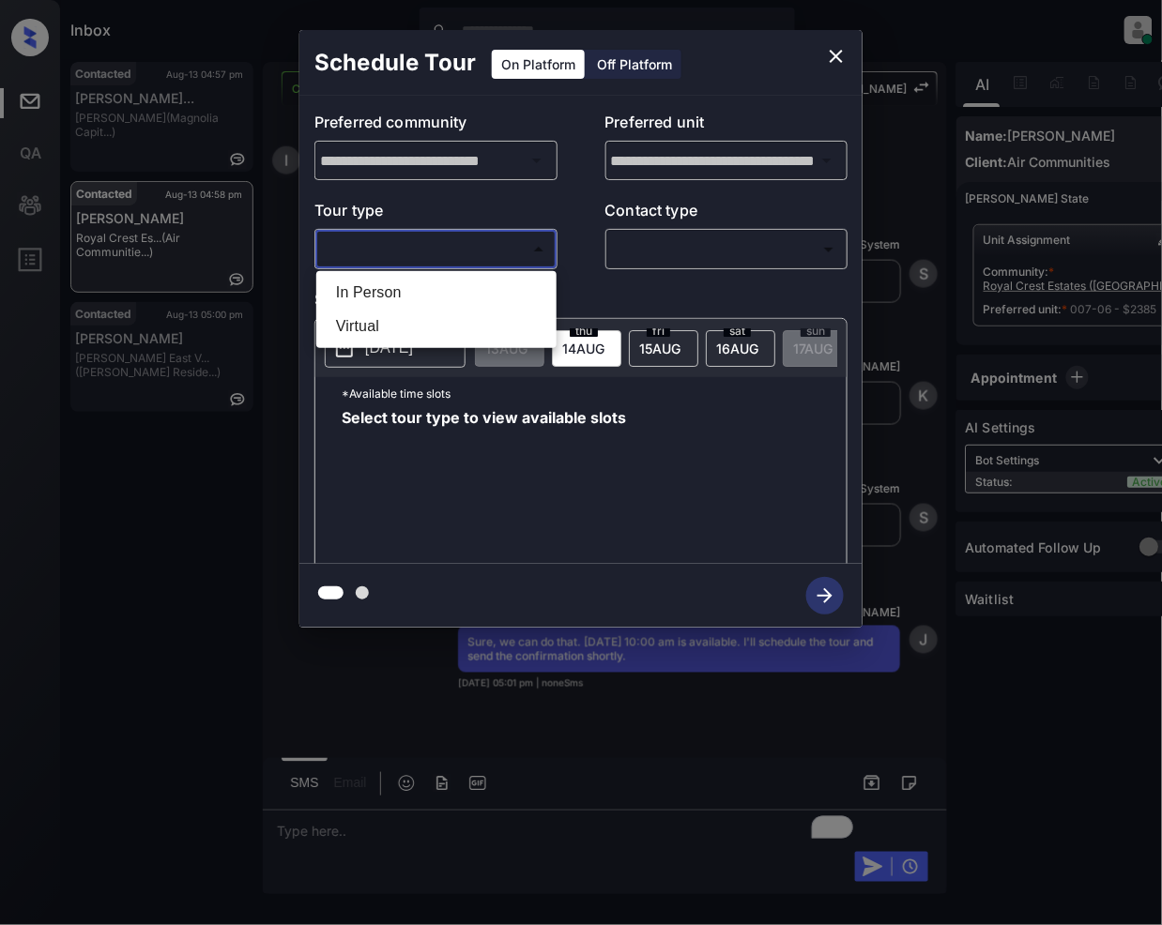
click at [443, 251] on body "Inbox [PERSON_NAME] Online Set yourself offline Set yourself on break Profile S…" at bounding box center [581, 462] width 1162 height 925
drag, startPoint x: 377, startPoint y: 289, endPoint x: 700, endPoint y: 297, distance: 322.9
click at [379, 289] on li "In Person" at bounding box center [436, 293] width 231 height 34
type input "********"
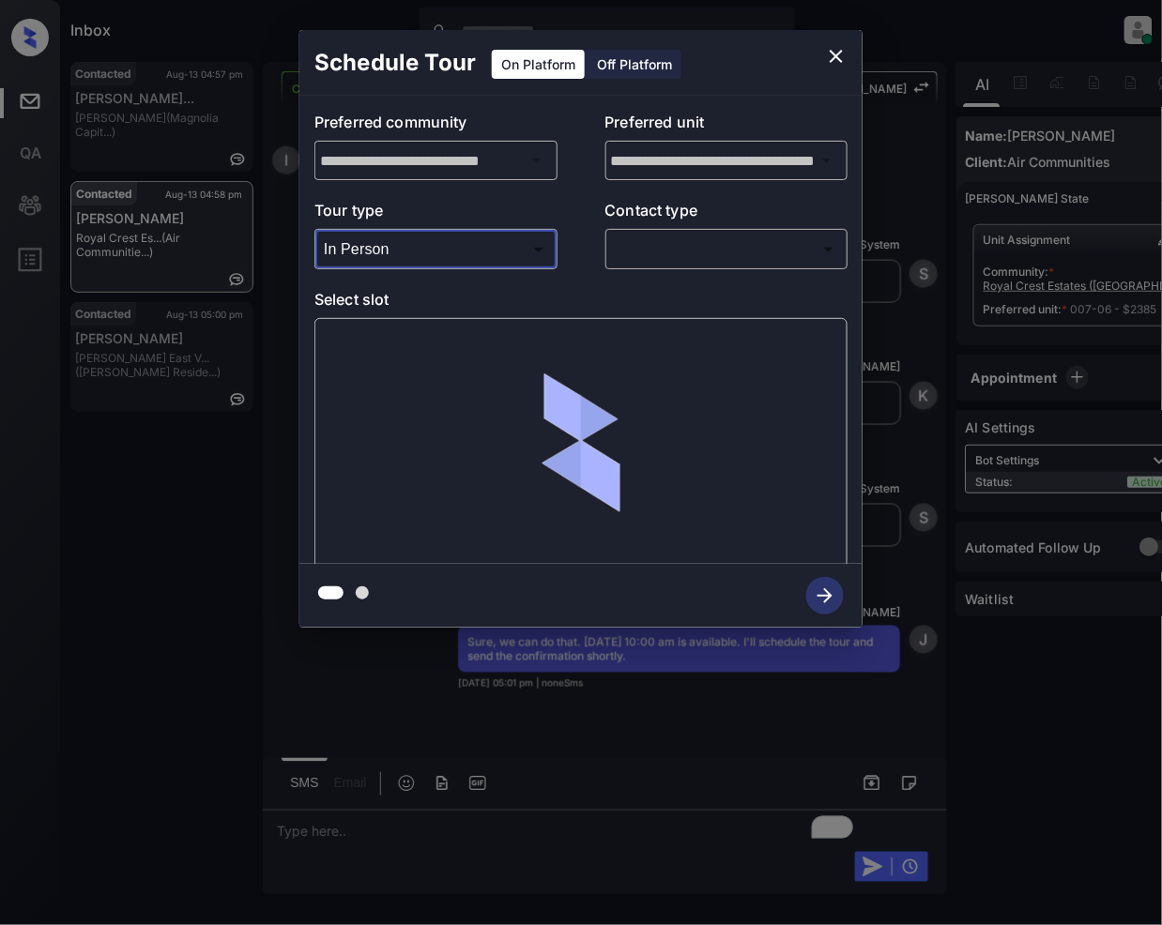
click at [687, 260] on body "Inbox Jeramie Castro Online Set yourself offline Set yourself on break Profile …" at bounding box center [581, 462] width 1162 height 925
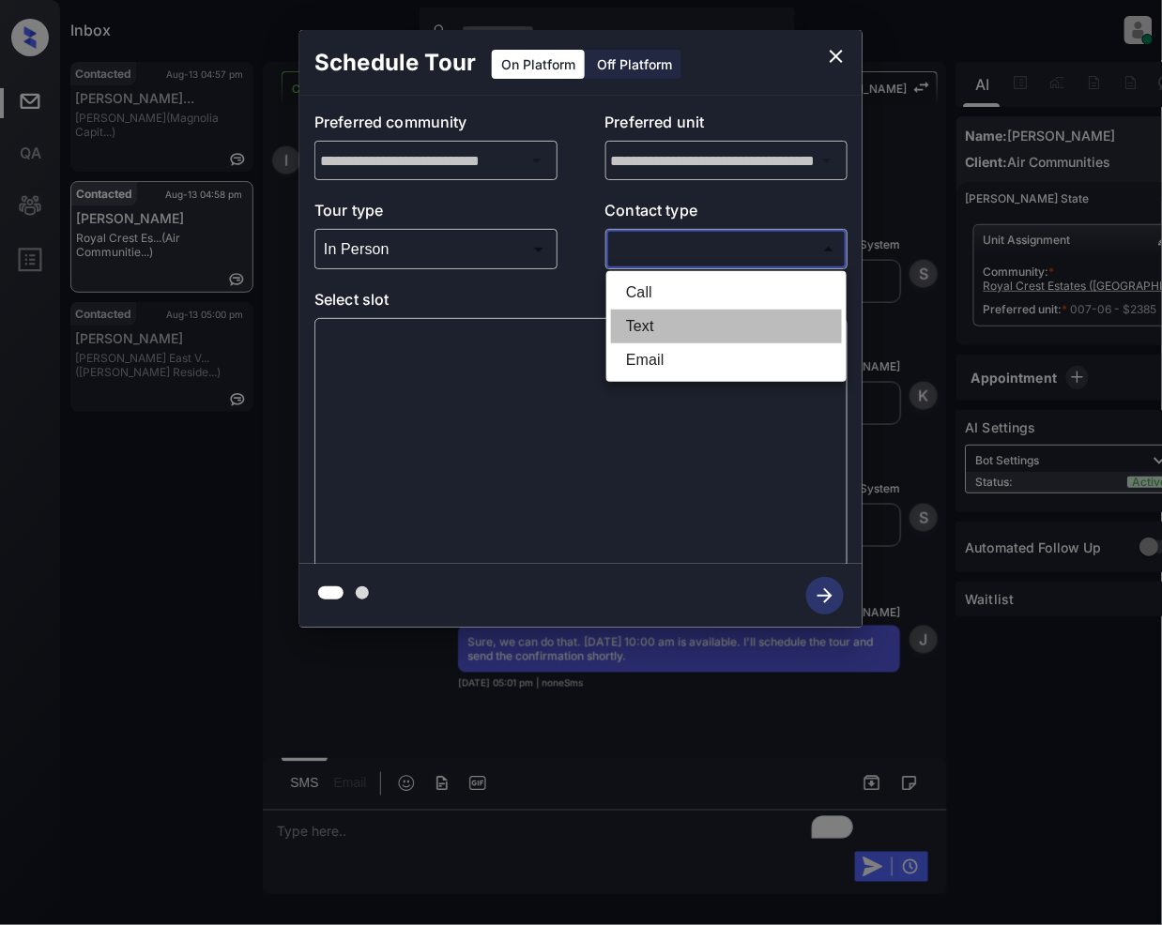
click at [665, 323] on li "Text" at bounding box center [726, 327] width 231 height 34
type input "****"
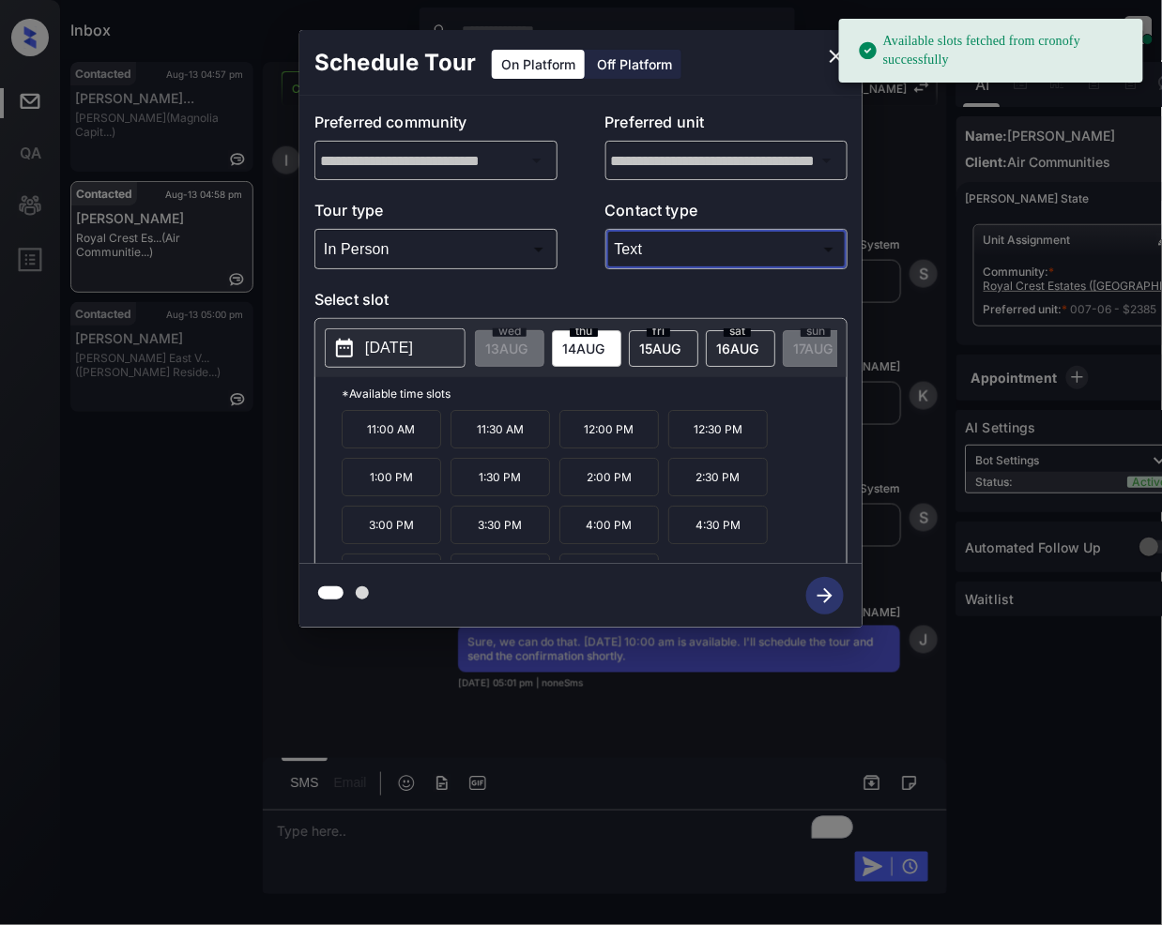
click at [527, 353] on span "16 AUG" at bounding box center [506, 349] width 42 height 16
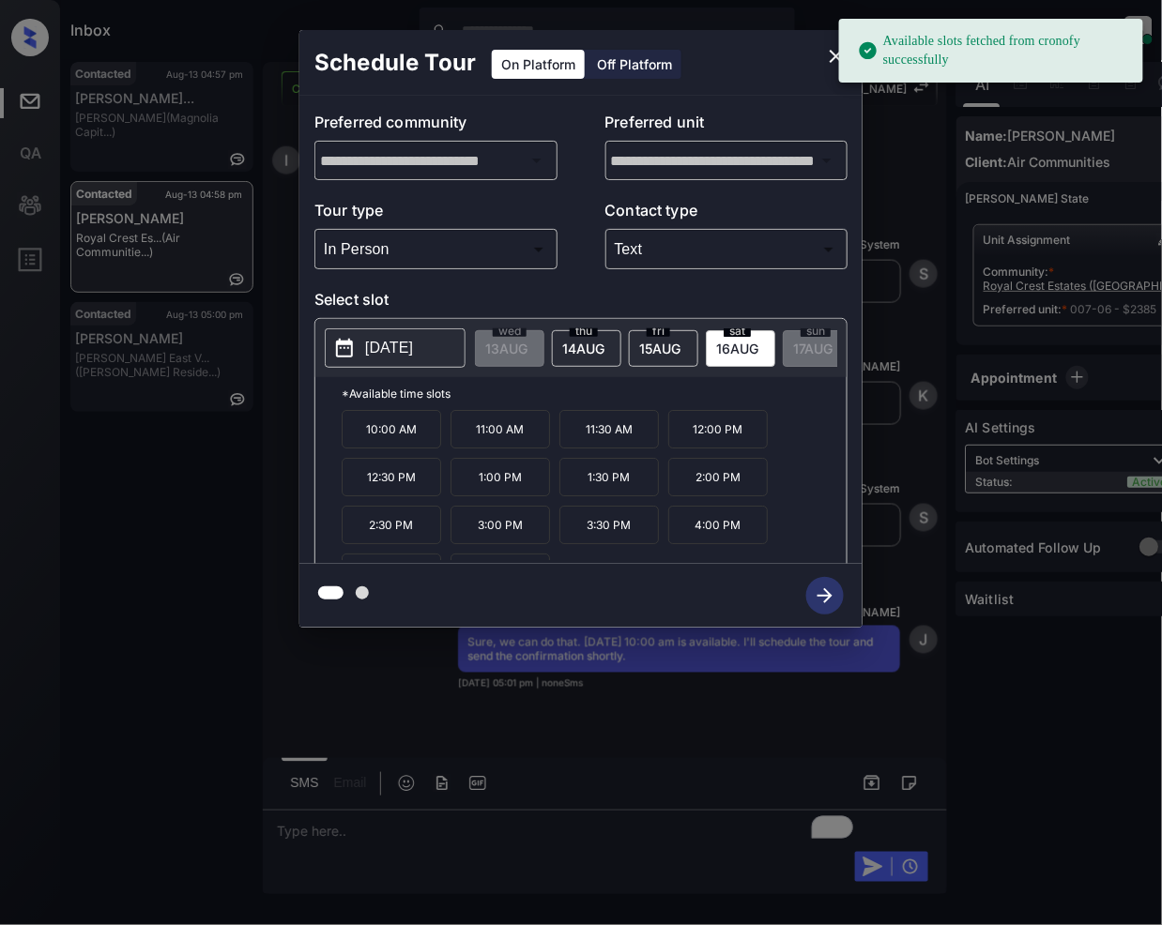
click at [390, 449] on p "10:00 AM" at bounding box center [391, 429] width 99 height 38
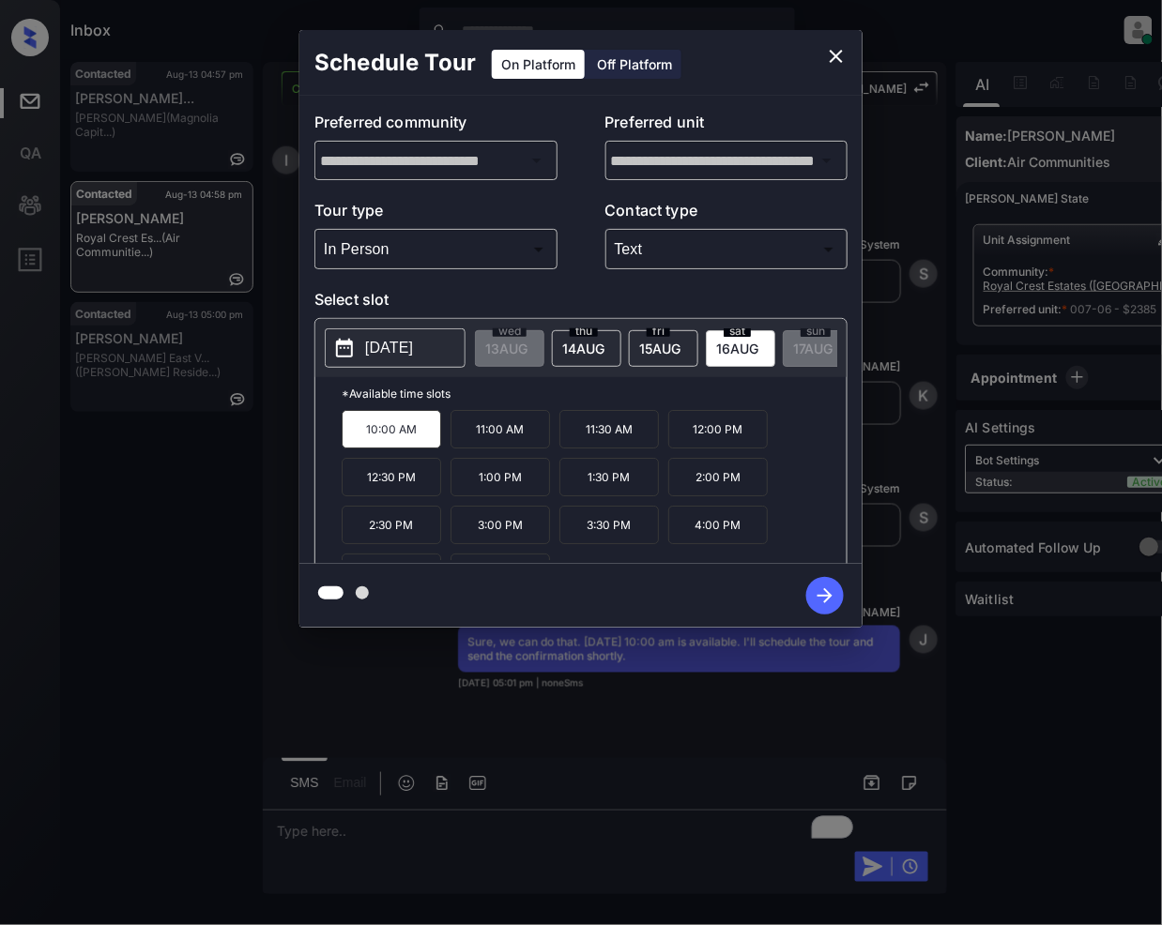
click at [816, 591] on icon "button" at bounding box center [825, 596] width 38 height 38
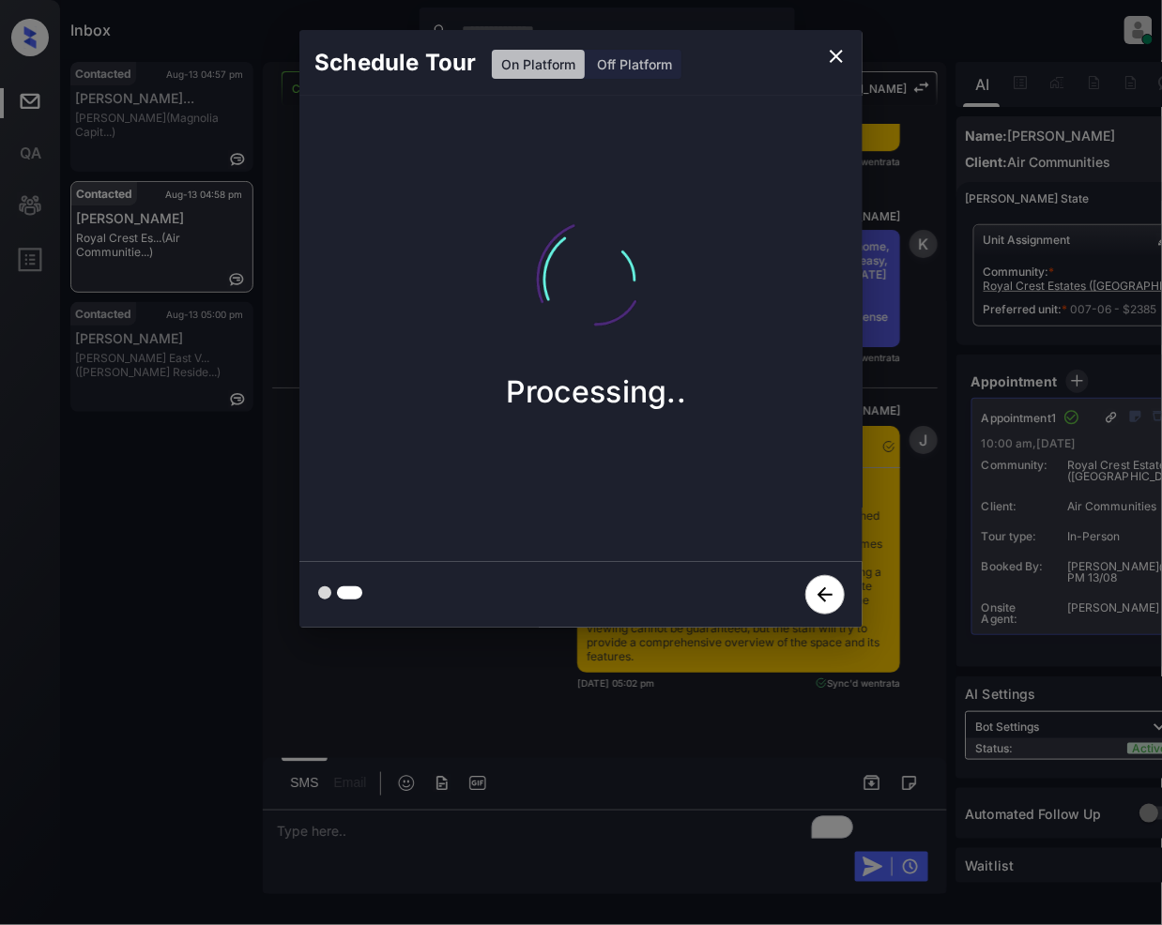
scroll to position [3378, 0]
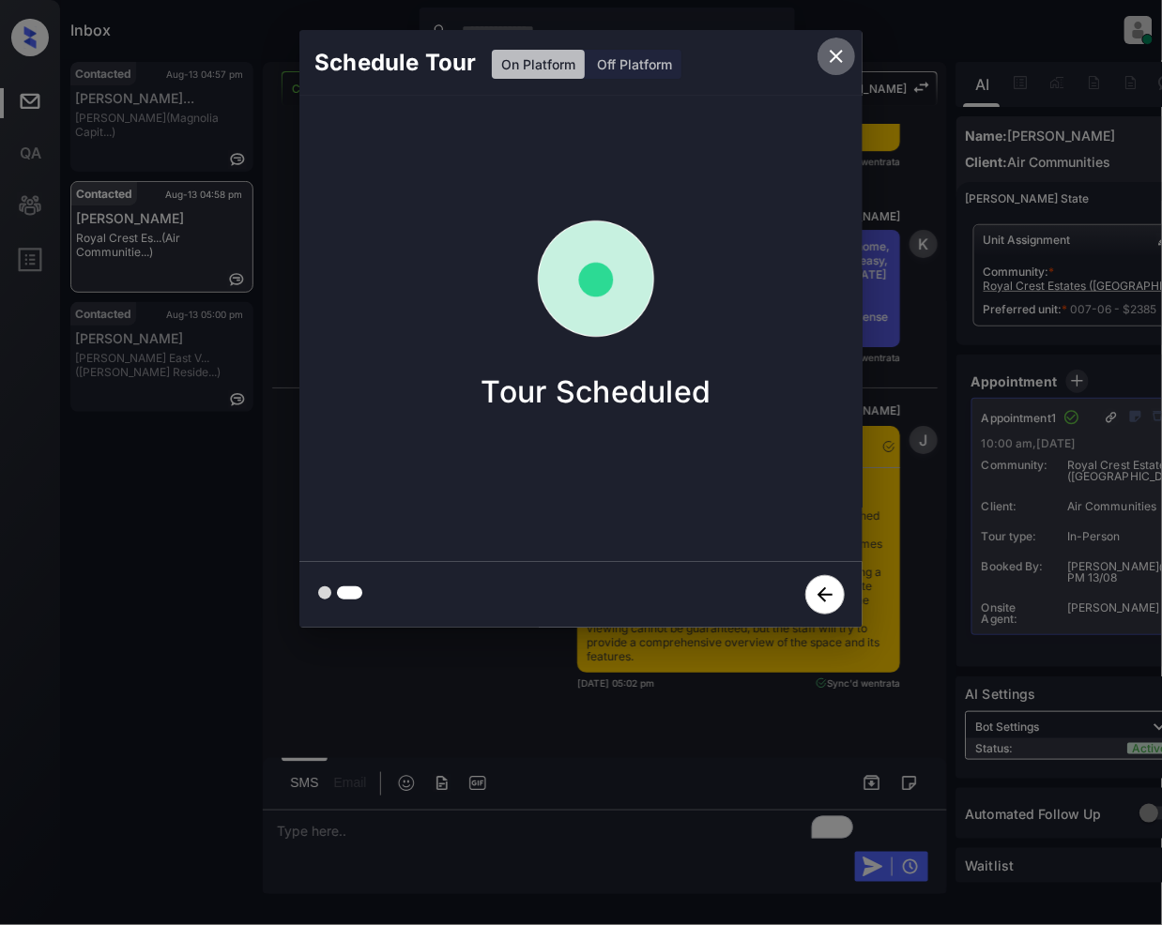
click at [838, 47] on icon "close" at bounding box center [836, 56] width 23 height 23
